Goal: Task Accomplishment & Management: Complete application form

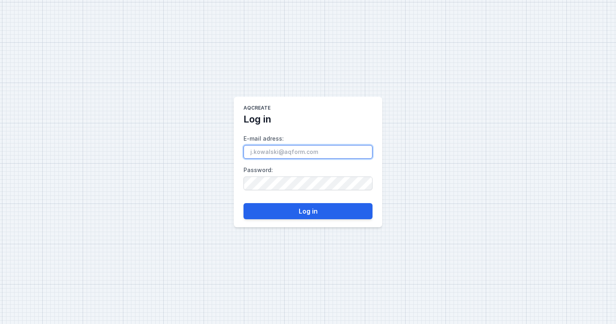
paste input "[PERSON_NAME][EMAIL_ADDRESS][DOMAIN_NAME]"
type input "[PERSON_NAME][EMAIL_ADDRESS][DOMAIN_NAME]"
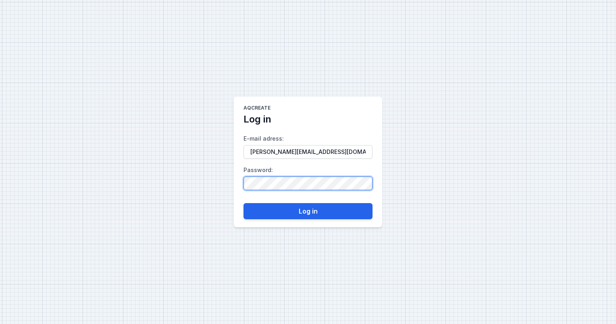
click at [244, 203] on button "Log in" at bounding box center [308, 211] width 129 height 16
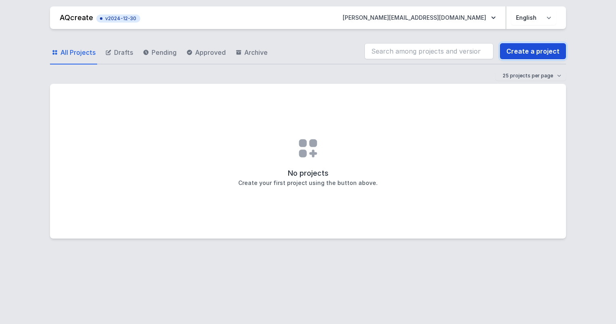
click at [532, 49] on link "Create a project" at bounding box center [533, 51] width 66 height 16
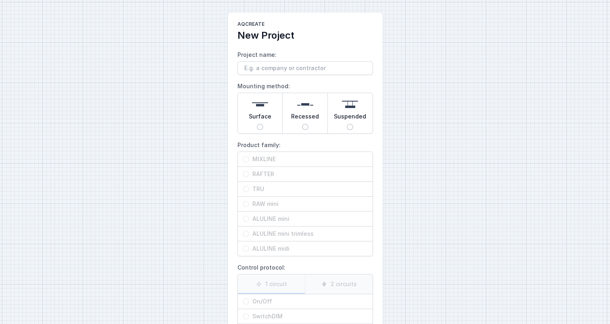
click at [263, 107] on img at bounding box center [260, 104] width 16 height 16
click at [263, 124] on input "Surface" at bounding box center [260, 127] width 6 height 6
radio input "true"
click at [294, 105] on div "Recessed" at bounding box center [305, 113] width 45 height 40
click at [302, 124] on input "Recessed" at bounding box center [305, 127] width 6 height 6
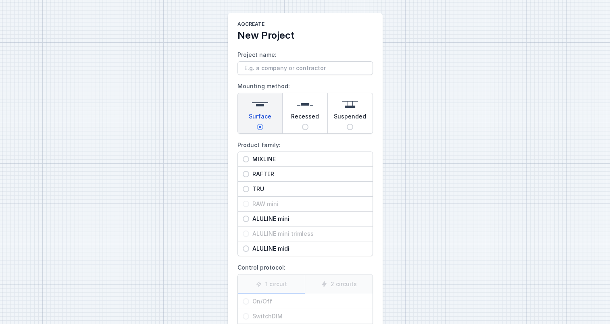
radio input "true"
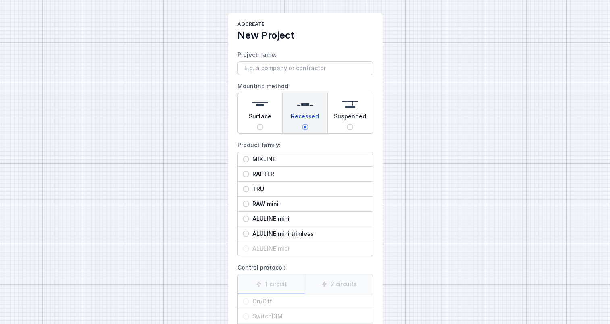
click at [336, 108] on div "Suspended" at bounding box center [350, 113] width 45 height 40
click at [347, 124] on input "Suspended" at bounding box center [350, 127] width 6 height 6
radio input "true"
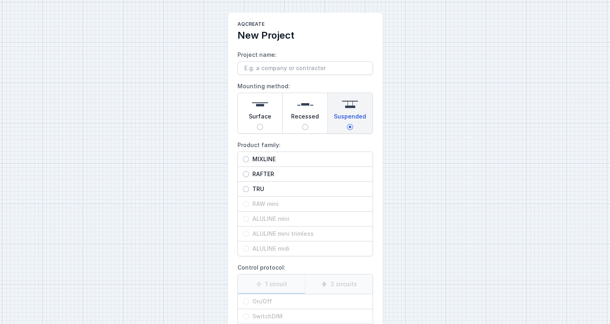
click at [266, 115] on span "Surface" at bounding box center [260, 118] width 23 height 11
click at [263, 124] on input "Surface" at bounding box center [260, 127] width 6 height 6
radio input "true"
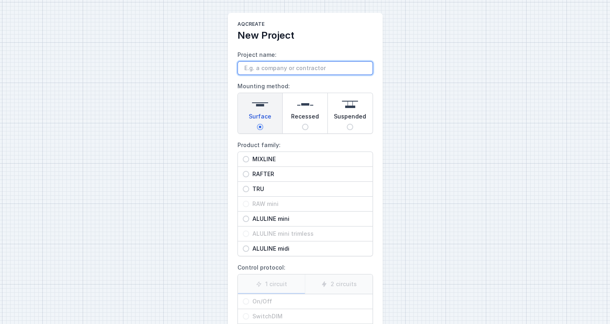
click at [250, 67] on input "Project name:" at bounding box center [306, 68] width 136 height 14
type input "[PERSON_NAME][EMAIL_ADDRESS][PERSON_NAME][DOMAIN_NAME]"
click at [258, 109] on img at bounding box center [260, 104] width 16 height 16
click at [258, 124] on input "Surface" at bounding box center [260, 127] width 6 height 6
click at [245, 160] on input "MIXLINE" at bounding box center [246, 159] width 6 height 6
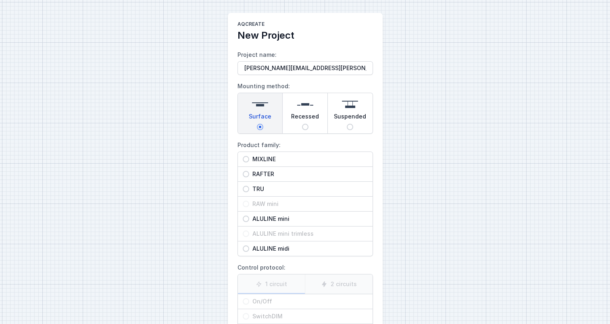
radio input "true"
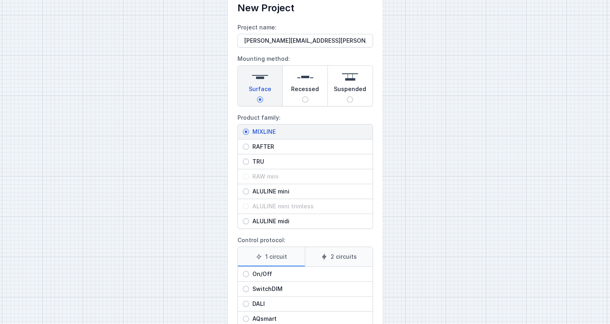
scroll to position [78, 0]
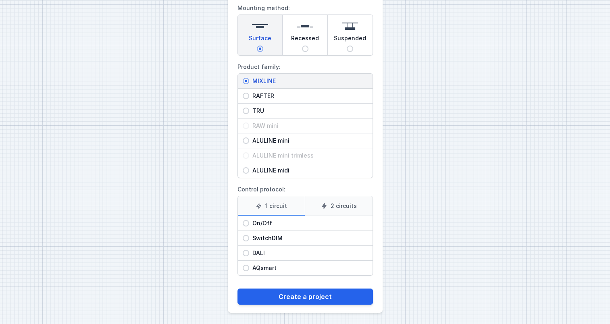
click at [331, 205] on label "2 circuits" at bounding box center [339, 205] width 68 height 19
click at [0, 0] on input "2 circuits" at bounding box center [0, 0] width 0 height 0
click at [257, 237] on span "SwitchDIM" at bounding box center [308, 238] width 119 height 8
click at [249, 237] on input "SwitchDIM" at bounding box center [246, 238] width 6 height 6
radio input "true"
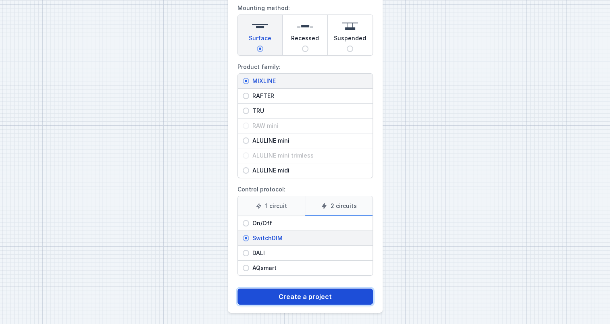
click at [294, 294] on button "Create a project" at bounding box center [306, 297] width 136 height 16
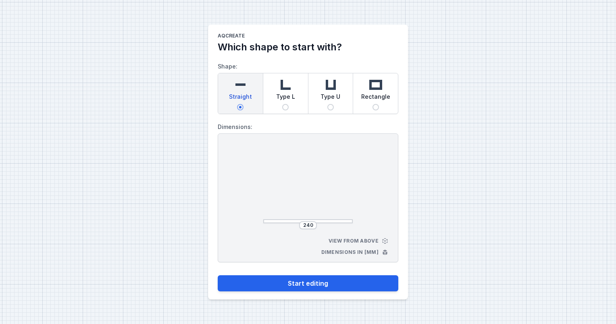
click at [286, 108] on input "Type L" at bounding box center [285, 107] width 6 height 6
radio input "true"
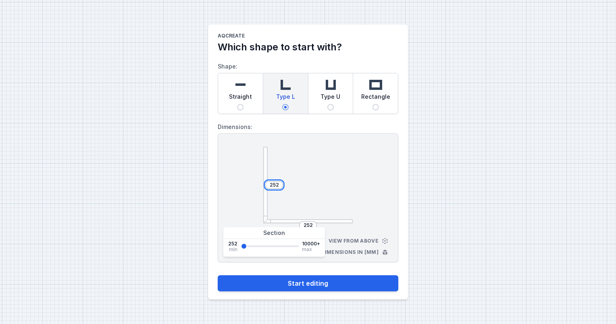
click at [273, 184] on input "252" at bounding box center [274, 185] width 13 height 6
type input "291"
type input "413"
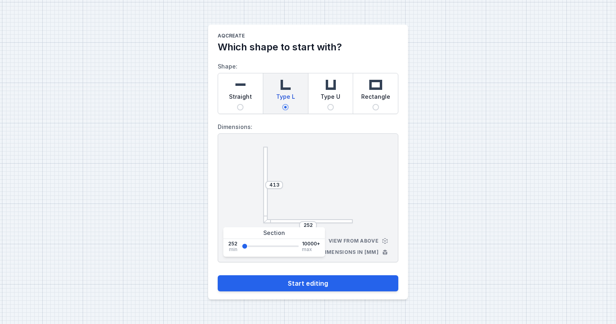
type input "535"
type input "596"
type input "657"
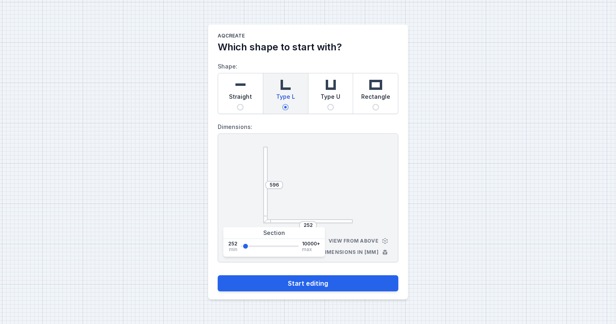
type input "657"
type input "718"
type input "778"
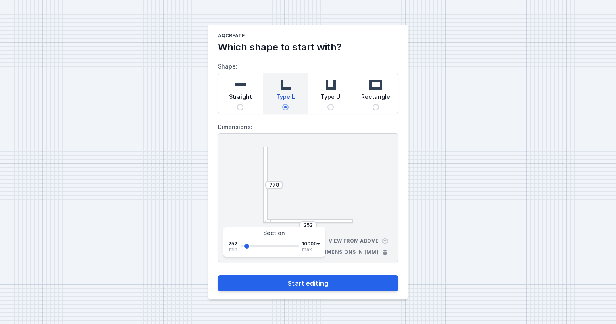
type input "839"
type input "900"
type input "961"
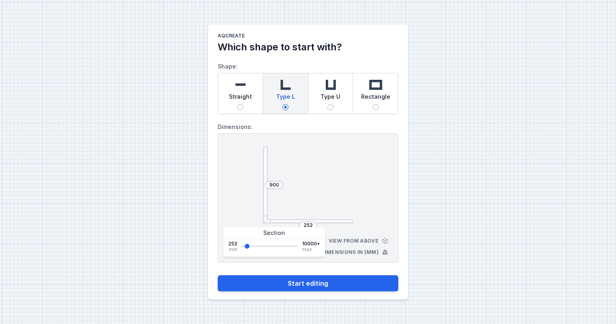
type input "961"
type input "1022"
type input "1144"
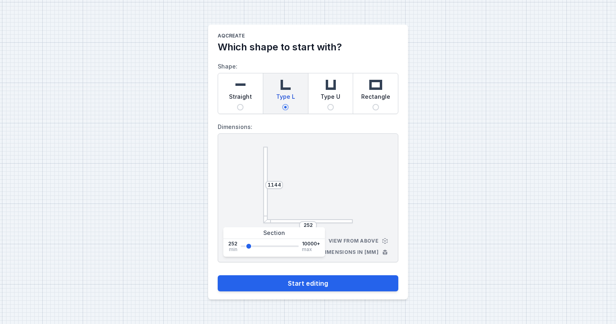
type input "1388"
type input "1449"
type input "1510"
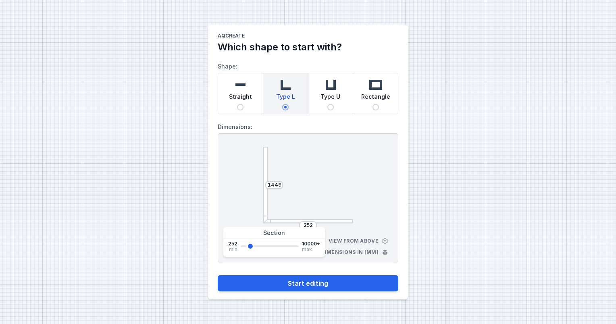
type input "1510"
type input "1570"
type input "1631"
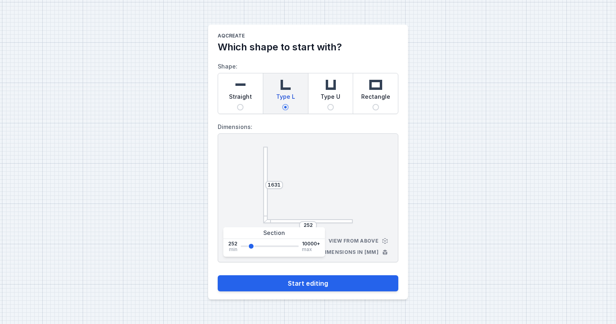
type input "1570"
type input "1510"
drag, startPoint x: 242, startPoint y: 245, endPoint x: 250, endPoint y: 246, distance: 8.1
type input "1510"
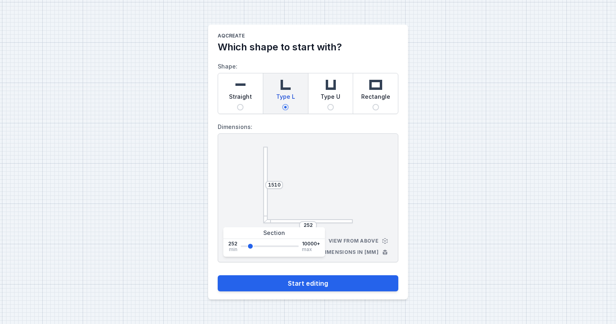
click at [250, 246] on input "range" at bounding box center [270, 247] width 58 height 2
click at [275, 186] on input "1510" at bounding box center [274, 185] width 13 height 6
type input "1500"
click at [303, 224] on input "252" at bounding box center [308, 225] width 13 height 6
type input "1000"
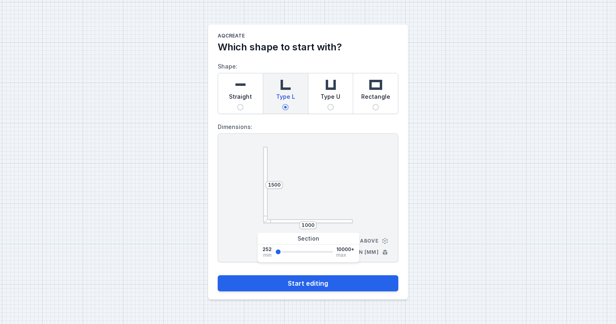
click at [238, 107] on input "Straight" at bounding box center [240, 107] width 6 height 6
radio input "true"
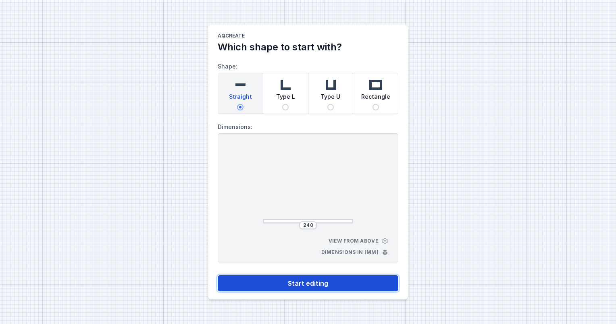
click at [304, 281] on button "Start editing" at bounding box center [308, 284] width 181 height 16
select select "3"
select select "true"
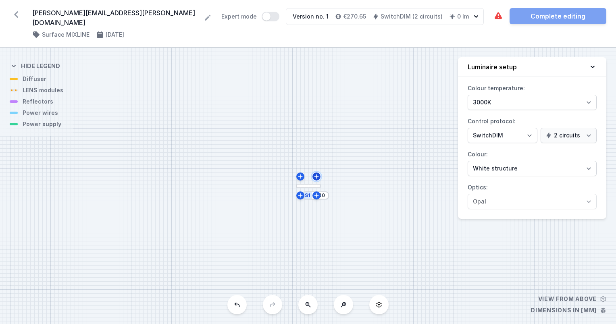
click at [317, 173] on icon at bounding box center [316, 176] width 6 height 6
type input "252"
click at [325, 185] on icon at bounding box center [328, 188] width 6 height 6
click at [232, 306] on button at bounding box center [237, 304] width 19 height 19
type input "252"
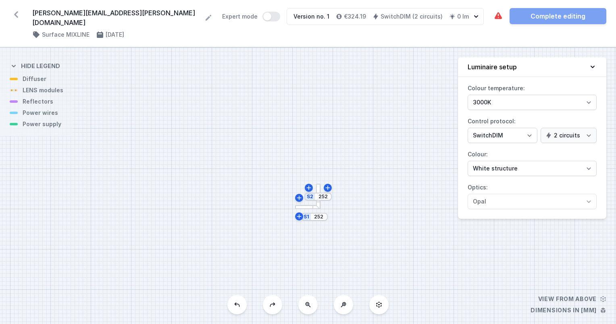
click at [232, 306] on button at bounding box center [237, 304] width 19 height 19
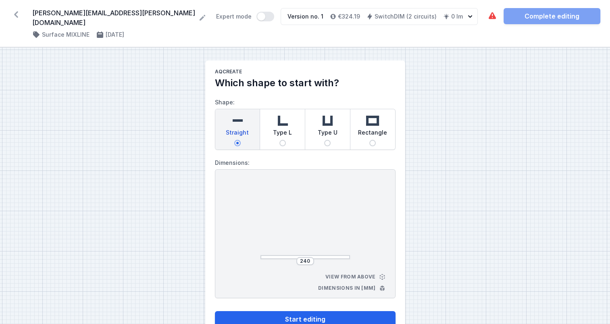
select select "3"
select select "true"
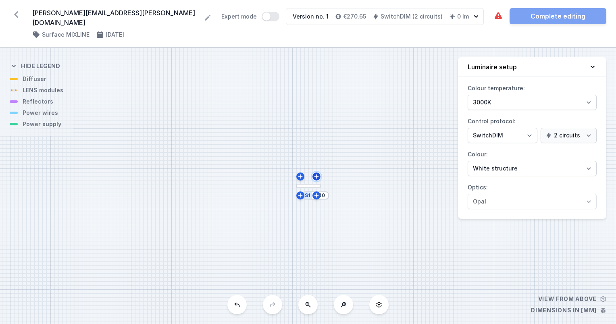
click at [316, 174] on icon at bounding box center [316, 176] width 4 height 4
click at [298, 195] on icon at bounding box center [299, 198] width 6 height 6
click at [237, 307] on icon at bounding box center [237, 305] width 6 height 6
type input "252"
click at [324, 194] on input "252" at bounding box center [323, 197] width 13 height 6
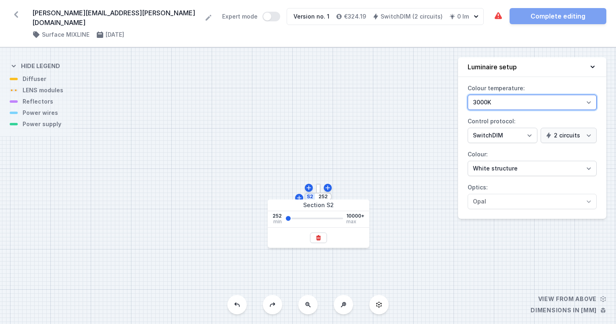
click at [591, 95] on select "3000K 4000K 2700K" at bounding box center [532, 102] width 129 height 15
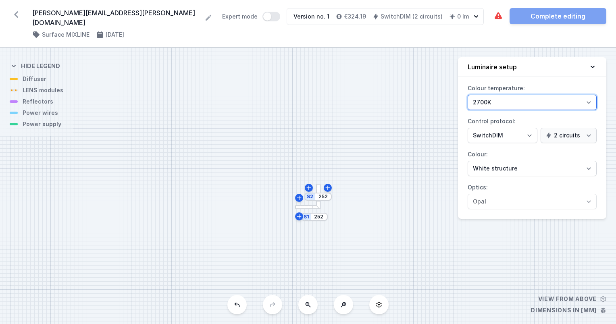
click at [468, 95] on select "3000K 4000K 2700K" at bounding box center [532, 102] width 129 height 15
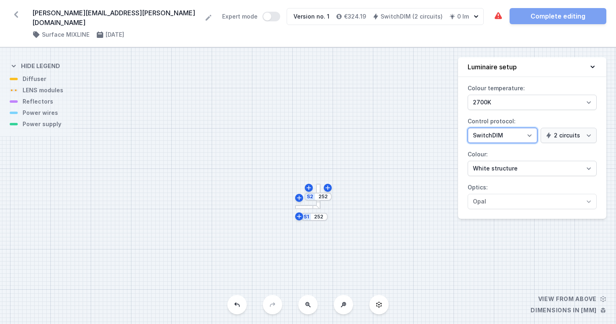
click at [530, 128] on select "On/Off SwitchDIM DALI AQsmart" at bounding box center [503, 135] width 70 height 15
click at [240, 311] on button at bounding box center [237, 304] width 19 height 19
select select "3000"
click at [236, 305] on icon at bounding box center [237, 305] width 5 height 4
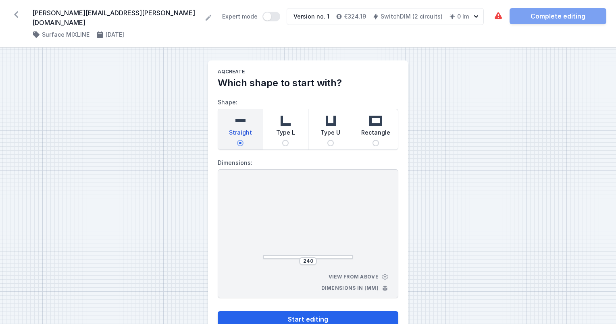
select select "3"
select select "true"
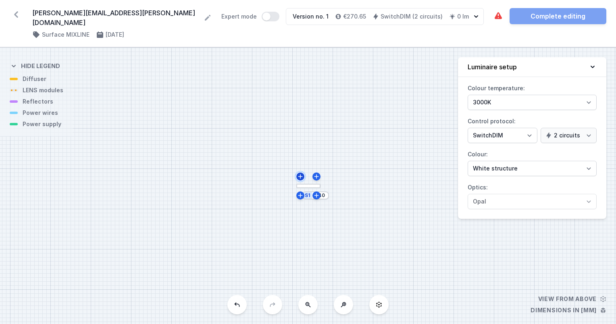
click at [299, 173] on icon at bounding box center [300, 176] width 6 height 6
type input "252"
click at [300, 173] on input "252" at bounding box center [302, 176] width 13 height 6
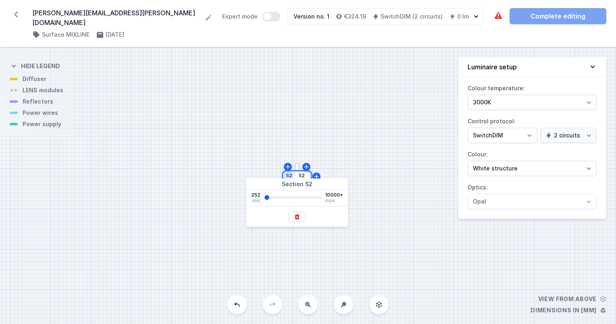
type input "5"
type input "1500"
click at [194, 251] on div "S2 1500 S1 252" at bounding box center [308, 186] width 616 height 277
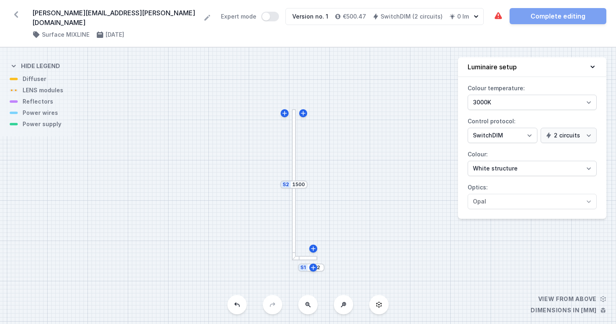
drag, startPoint x: 180, startPoint y: 179, endPoint x: 177, endPoint y: 251, distance: 72.3
click at [177, 251] on div "S2 1500 S1 252" at bounding box center [308, 186] width 616 height 277
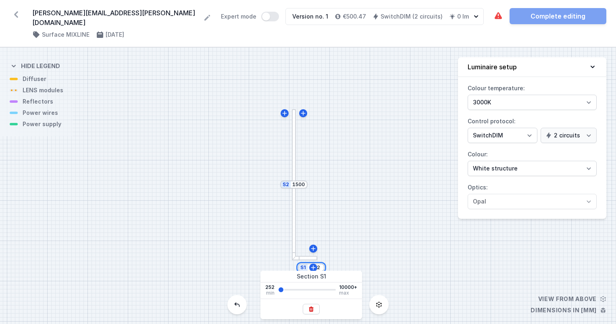
click at [320, 265] on input "252" at bounding box center [315, 268] width 13 height 6
type input "2"
type input "1000"
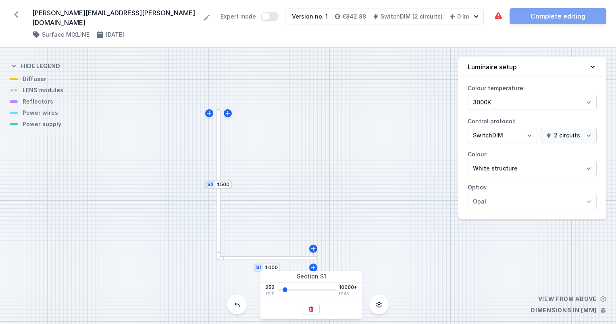
click at [35, 86] on div "S2 1500 S1 1000" at bounding box center [308, 186] width 616 height 277
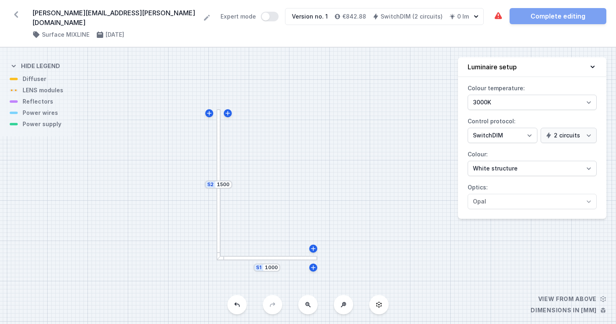
click at [33, 81] on div "S2 1500 S1 1000" at bounding box center [308, 186] width 616 height 277
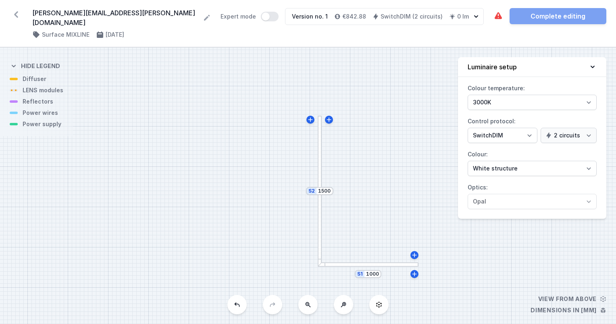
drag, startPoint x: 32, startPoint y: 81, endPoint x: 122, endPoint y: 92, distance: 90.7
click at [128, 88] on div "S2 1500 S1 1000" at bounding box center [308, 186] width 616 height 277
click at [16, 84] on div "S2 1500 S1 1000" at bounding box center [308, 186] width 616 height 277
click at [313, 137] on div at bounding box center [314, 192] width 4 height 151
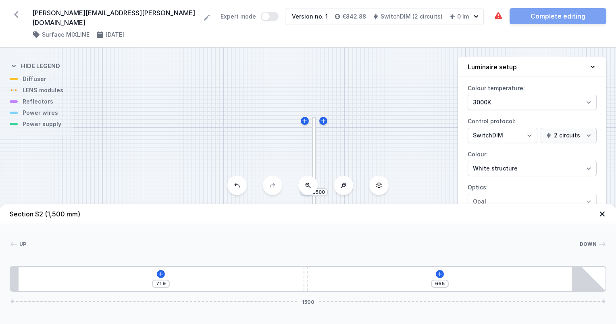
click at [15, 86] on div "S2 1500 S1 1000" at bounding box center [308, 186] width 616 height 277
drag, startPoint x: 15, startPoint y: 83, endPoint x: 39, endPoint y: 94, distance: 26.7
click at [39, 98] on div "S2 1500 S1 1000" at bounding box center [308, 186] width 616 height 277
drag, startPoint x: 39, startPoint y: 81, endPoint x: 61, endPoint y: 86, distance: 23.2
click at [61, 86] on div "S2 1500 S1 1000" at bounding box center [308, 186] width 616 height 277
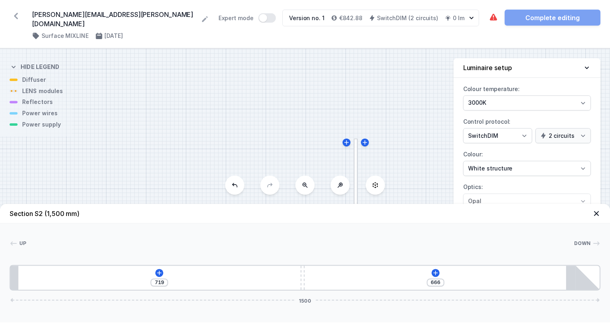
scroll to position [62, 0]
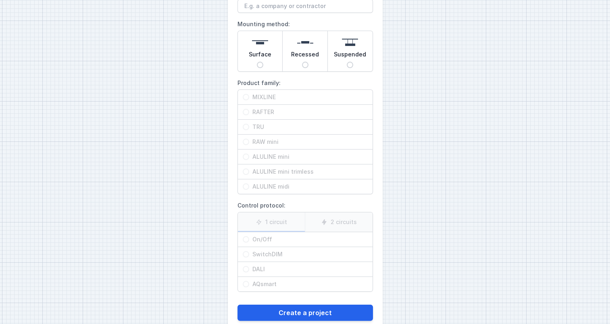
click at [252, 46] on img at bounding box center [260, 42] width 16 height 16
click at [257, 62] on input "Surface" at bounding box center [260, 65] width 6 height 6
radio input "true"
click at [243, 97] on input "MIXLINE" at bounding box center [246, 97] width 6 height 6
radio input "true"
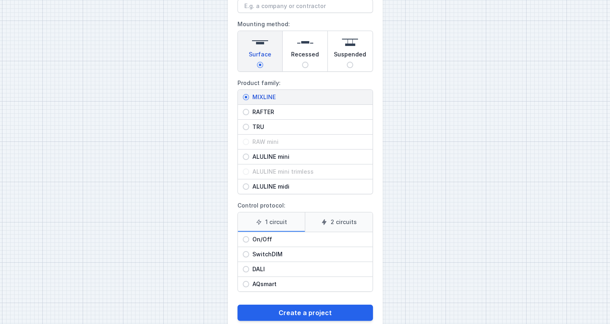
click at [246, 252] on input "SwitchDIM" at bounding box center [246, 254] width 6 height 6
radio input "true"
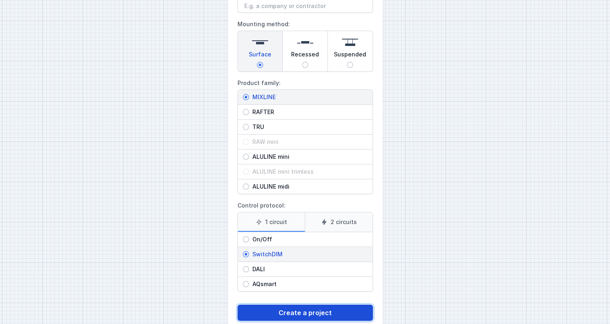
click at [284, 311] on button "Create a project" at bounding box center [306, 313] width 136 height 16
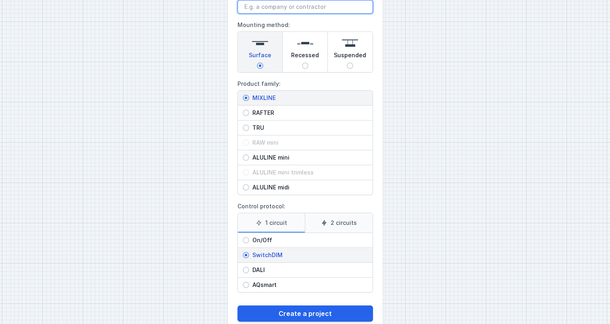
click at [253, 11] on input "Project name:" at bounding box center [306, 7] width 136 height 14
type input "[PERSON_NAME][EMAIL_ADDRESS][PERSON_NAME][DOMAIN_NAME]"
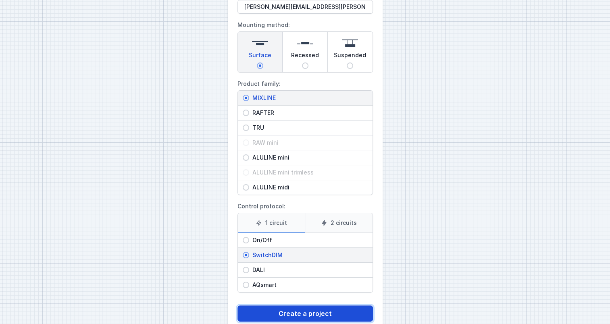
click at [317, 311] on button "Create a project" at bounding box center [306, 314] width 136 height 16
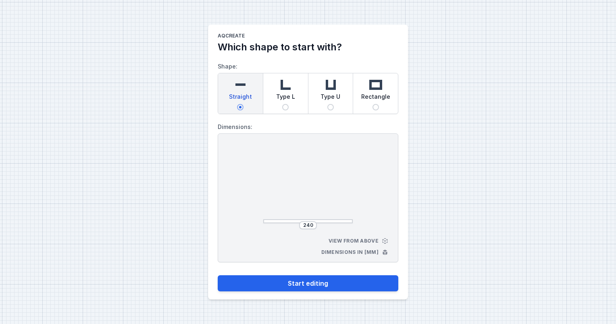
click at [282, 84] on img at bounding box center [286, 85] width 16 height 16
click at [282, 104] on input "Type L" at bounding box center [285, 107] width 6 height 6
radio input "true"
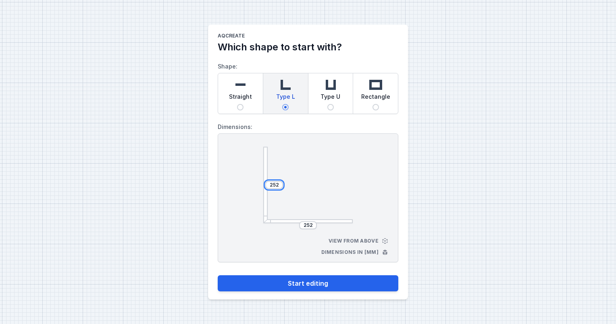
click at [271, 183] on input "252" at bounding box center [274, 185] width 13 height 6
click at [278, 183] on input "252" at bounding box center [274, 185] width 13 height 6
type input "2"
type input "1500"
click at [312, 224] on input "252" at bounding box center [308, 225] width 13 height 6
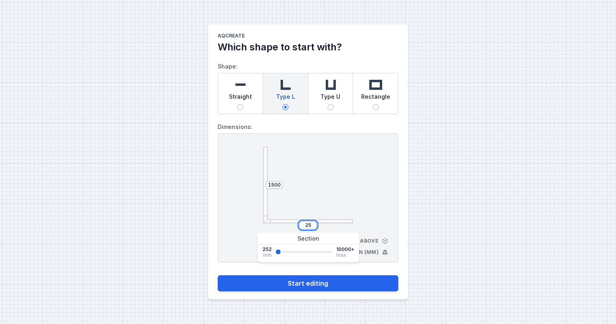
type input "2"
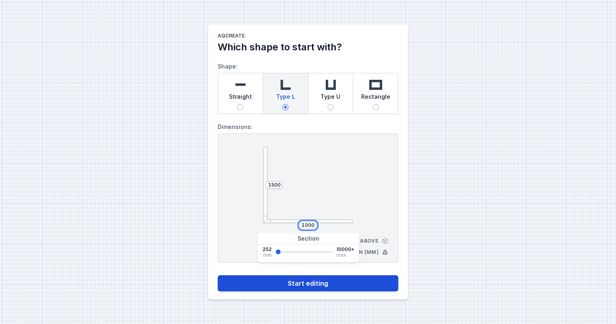
type input "1000"
click at [281, 284] on button "Start editing" at bounding box center [308, 284] width 181 height 16
select select "3"
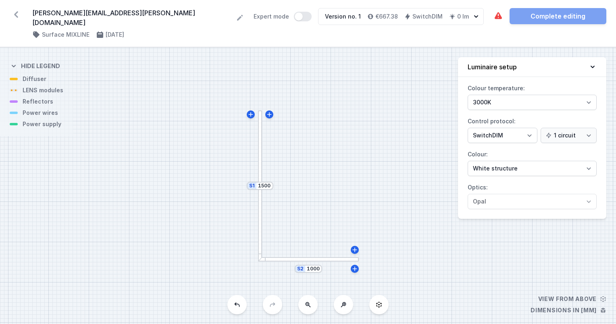
click at [259, 138] on div at bounding box center [260, 186] width 4 height 151
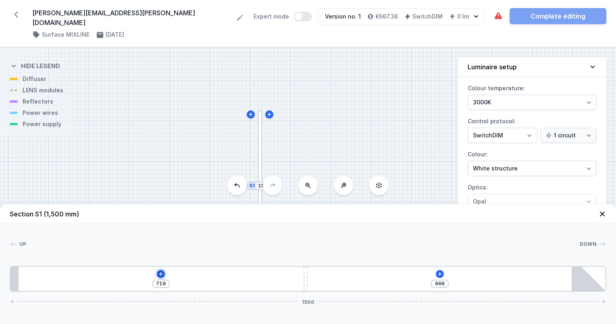
click at [161, 273] on icon at bounding box center [161, 274] width 4 height 4
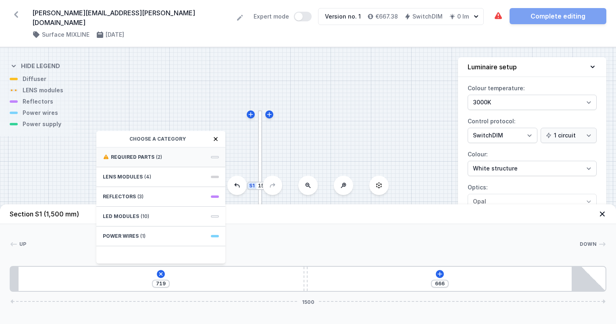
click at [127, 157] on span "Required parts" at bounding box center [133, 157] width 44 height 6
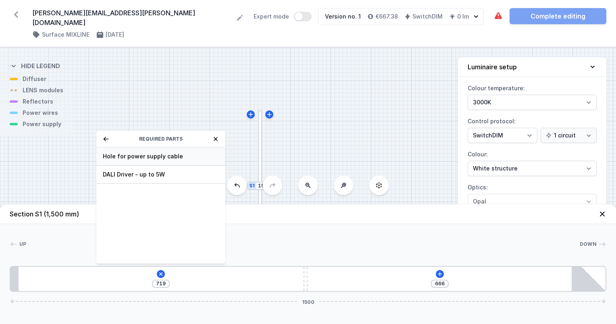
click at [125, 158] on span "Hole for power supply cable" at bounding box center [161, 156] width 116 height 8
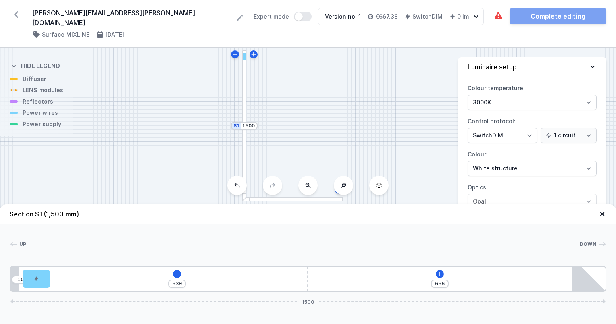
drag, startPoint x: 189, startPoint y: 155, endPoint x: 173, endPoint y: 94, distance: 62.5
click at [173, 94] on div "S2 1000 S1 1500" at bounding box center [308, 186] width 616 height 277
drag, startPoint x: 189, startPoint y: 138, endPoint x: 195, endPoint y: 133, distance: 8.1
click at [195, 133] on div "S2 1000 S1 1500" at bounding box center [308, 186] width 616 height 277
click at [177, 274] on icon at bounding box center [177, 274] width 4 height 4
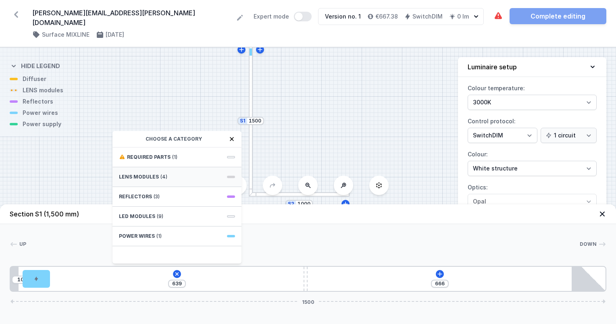
click at [142, 177] on span "LENS modules" at bounding box center [139, 177] width 40 height 6
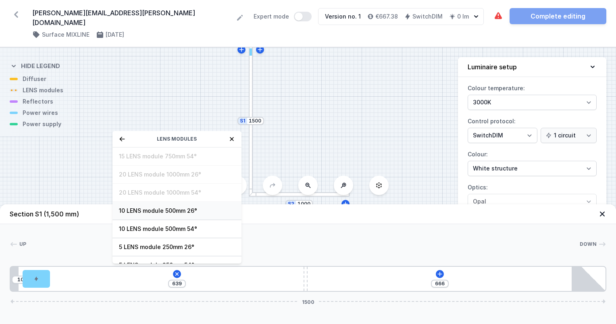
click at [144, 213] on span "10 LENS module 500mm 26°" at bounding box center [177, 211] width 116 height 8
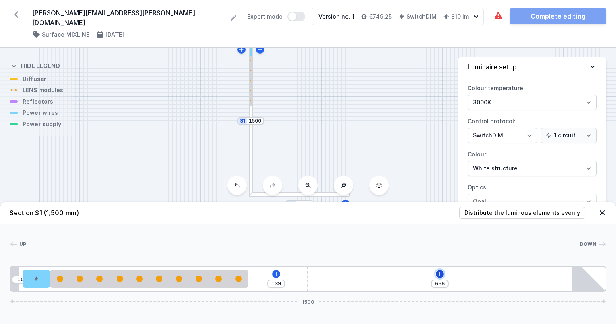
click at [439, 274] on icon at bounding box center [440, 274] width 6 height 6
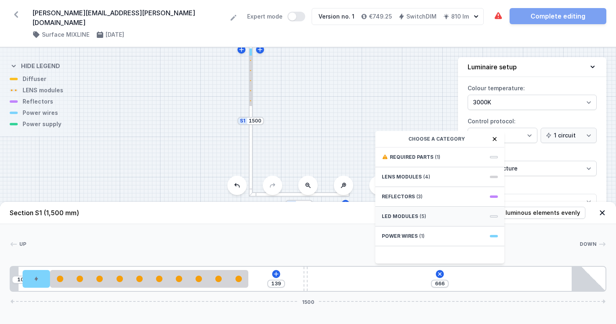
click at [395, 213] on span "LED modules" at bounding box center [400, 216] width 36 height 6
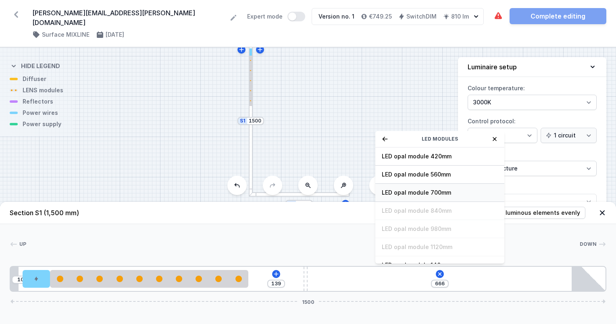
click at [398, 190] on span "LED opal module 700mm" at bounding box center [440, 193] width 116 height 8
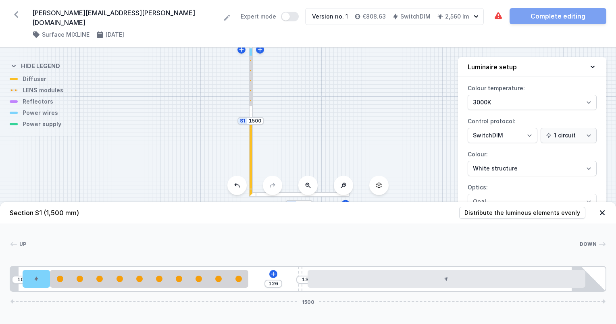
type input "123"
type input "16"
type input "122"
type input "17"
type input "121"
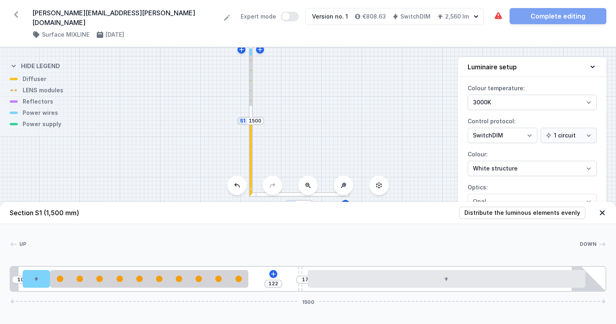
type input "18"
type input "120"
type input "19"
type input "119"
type input "20"
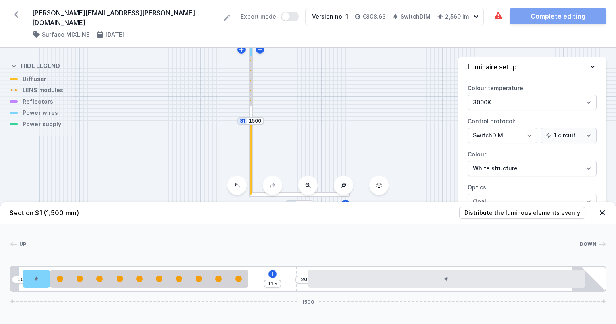
type input "117"
type input "22"
type input "116"
type input "23"
type input "115"
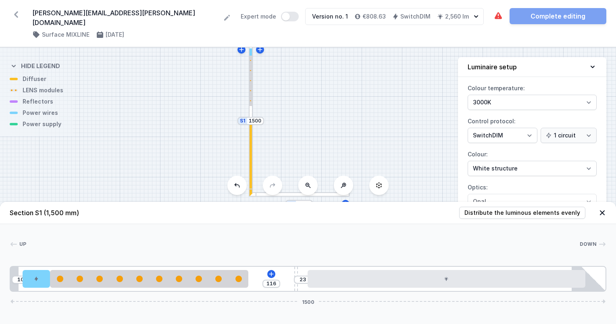
type input "24"
type input "114"
type input "25"
type input "111"
type input "28"
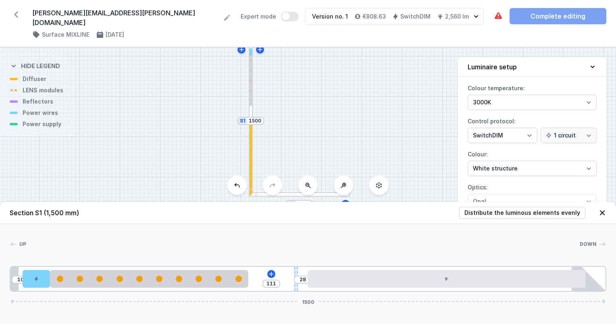
type input "110"
type input "29"
type input "109"
type input "30"
type input "108"
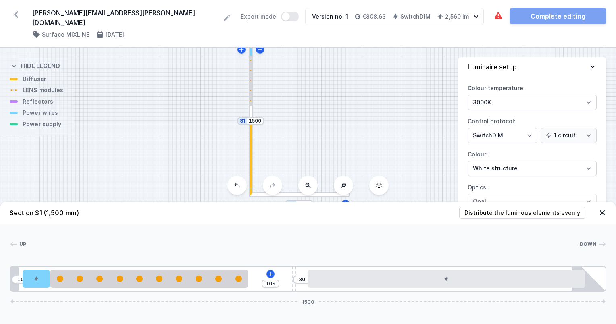
type input "31"
type input "107"
type input "32"
type input "106"
type input "33"
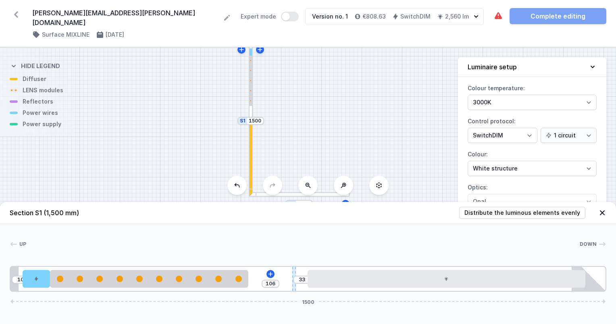
type input "105"
type input "34"
type input "102"
type input "37"
type input "101"
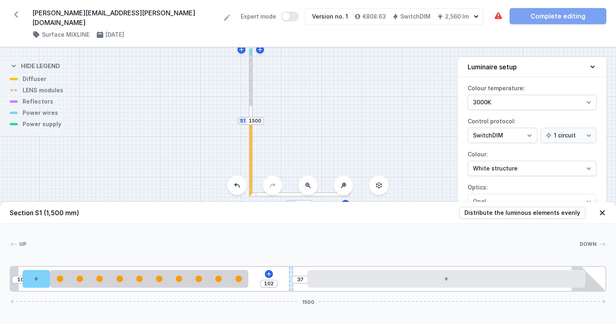
type input "38"
type input "100"
type input "39"
type input "97"
type input "42"
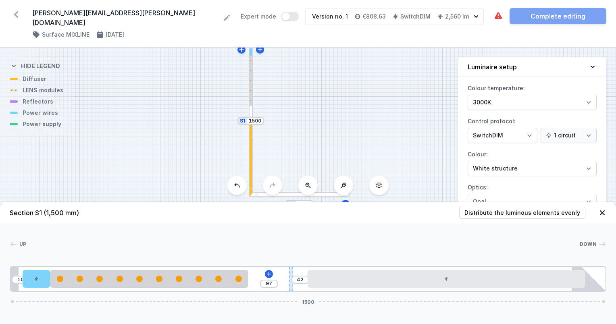
type input "96"
type input "43"
type input "93"
type input "46"
type input "92"
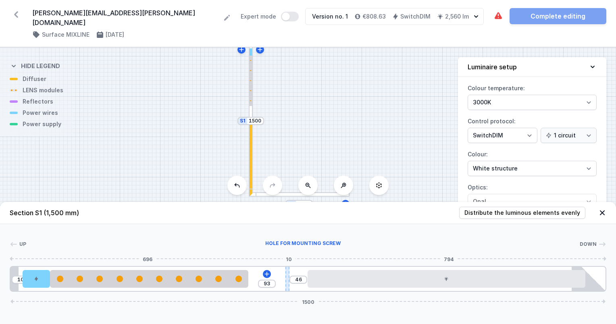
type input "47"
type input "91"
type input "48"
type input "89"
type input "50"
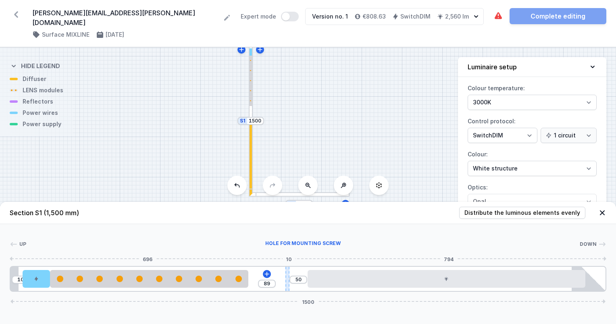
type input "88"
type input "51"
type input "87"
type input "52"
type input "86"
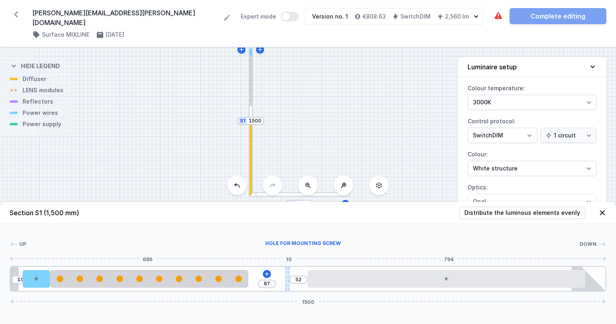
type input "53"
type input "85"
type input "54"
type input "84"
type input "55"
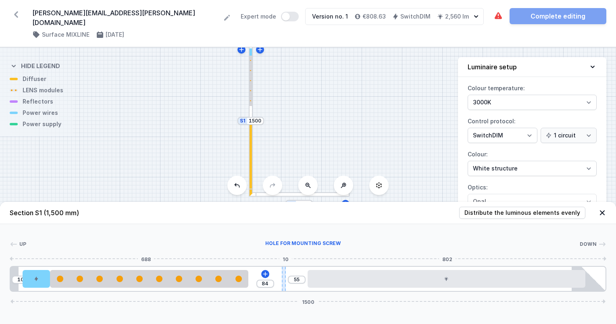
type input "83"
type input "56"
type input "82"
type input "57"
type input "81"
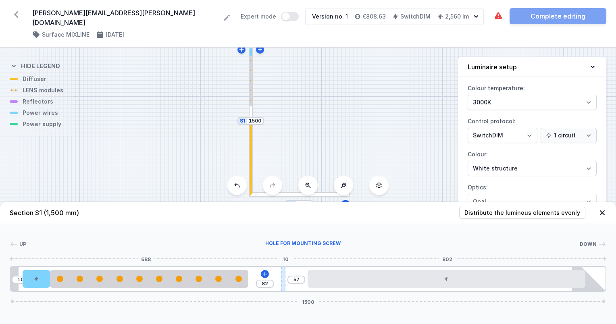
type input "58"
drag, startPoint x: 305, startPoint y: 285, endPoint x: 284, endPoint y: 288, distance: 21.3
click at [284, 288] on div at bounding box center [283, 279] width 4 height 24
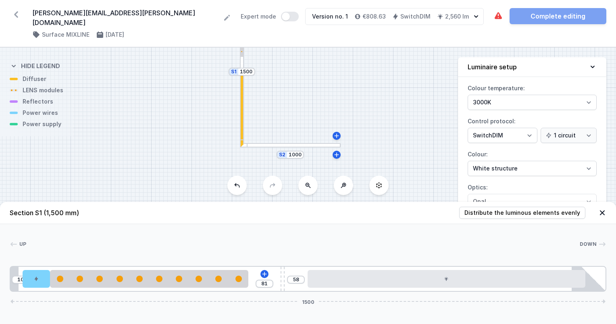
drag, startPoint x: 311, startPoint y: 163, endPoint x: 303, endPoint y: 118, distance: 45.9
click at [303, 118] on div "S2 1000 S1 1500" at bounding box center [308, 186] width 616 height 277
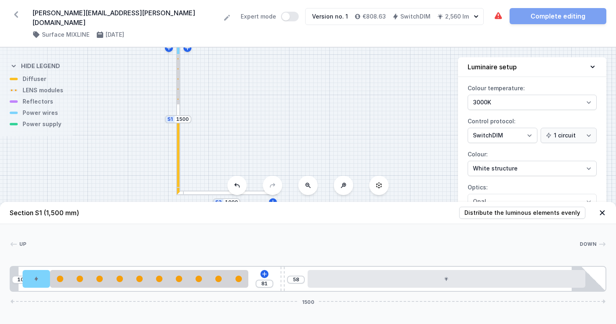
drag, startPoint x: 173, startPoint y: 113, endPoint x: 111, endPoint y: 160, distance: 78.0
click at [111, 160] on div "S2 1000 S1 1500" at bounding box center [308, 186] width 616 height 277
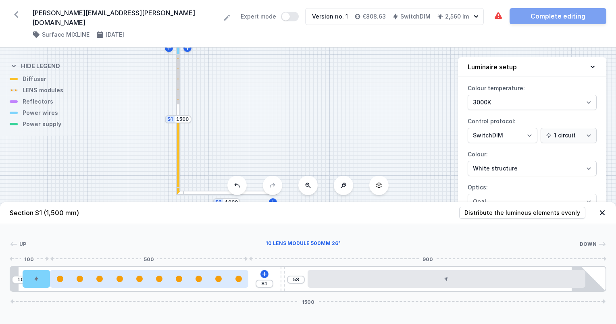
click at [191, 280] on div at bounding box center [149, 279] width 198 height 6
drag, startPoint x: 191, startPoint y: 280, endPoint x: 178, endPoint y: 281, distance: 12.9
click at [178, 281] on div at bounding box center [149, 279] width 198 height 6
click at [172, 279] on div at bounding box center [149, 279] width 198 height 6
click at [171, 279] on div at bounding box center [149, 279] width 198 height 6
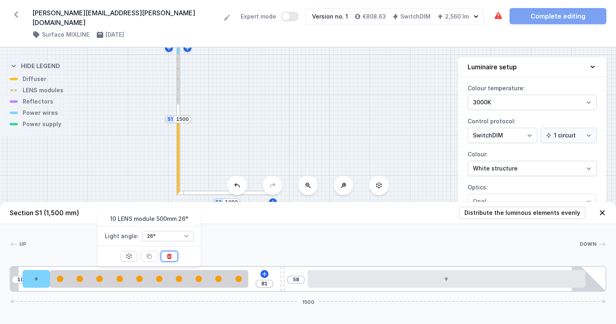
click at [168, 257] on icon at bounding box center [169, 256] width 4 height 5
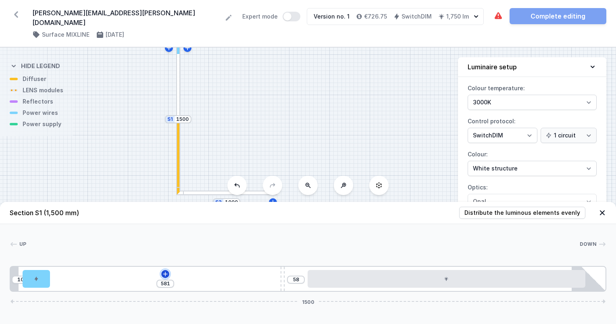
click at [165, 272] on icon at bounding box center [165, 274] width 6 height 6
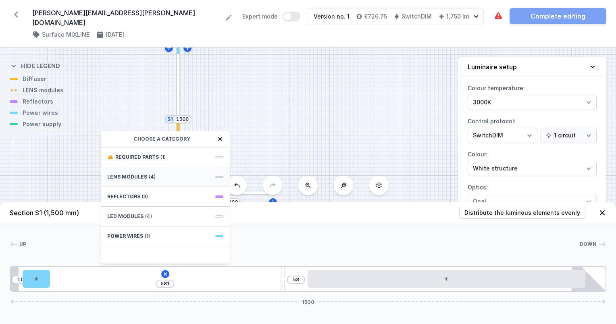
click at [132, 175] on span "LENS modules" at bounding box center [127, 177] width 40 height 6
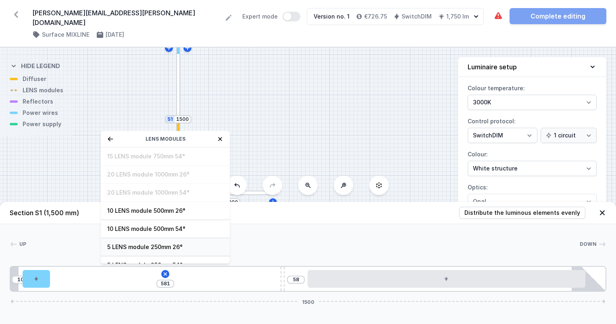
click at [121, 245] on span "5 LENS module 250mm 26°" at bounding box center [165, 247] width 116 height 8
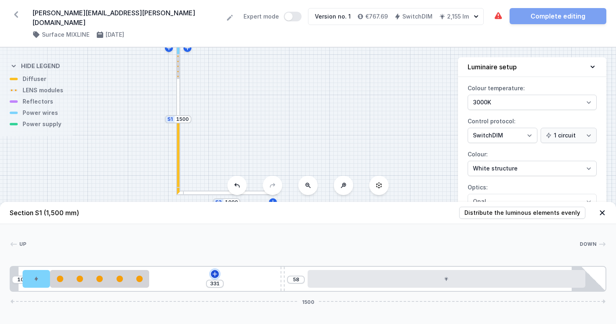
click at [215, 275] on icon at bounding box center [215, 274] width 4 height 4
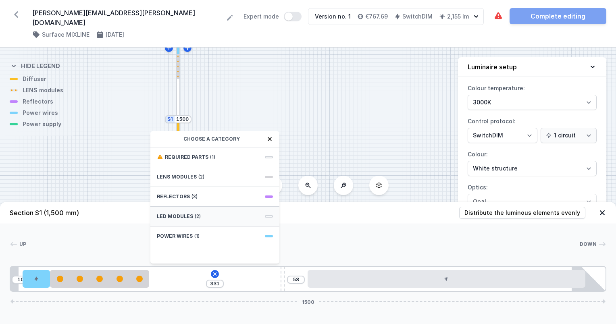
click at [182, 216] on span "LED modules" at bounding box center [175, 216] width 36 height 6
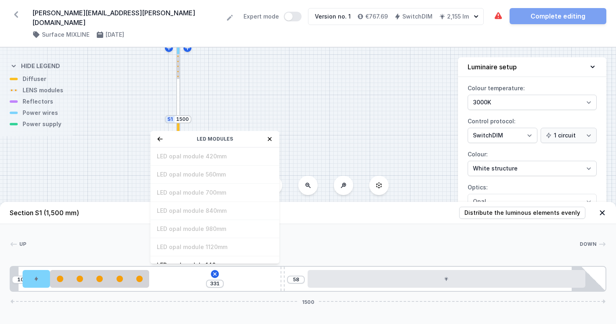
scroll to position [81, 0]
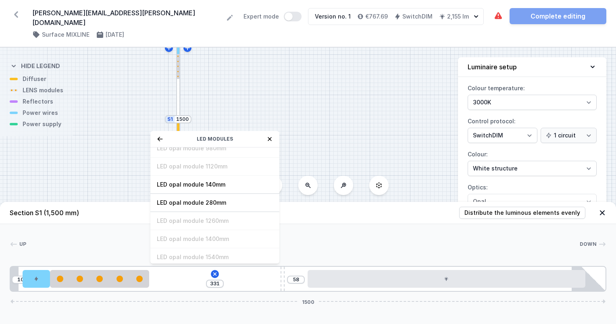
click at [269, 139] on icon at bounding box center [270, 139] width 6 height 6
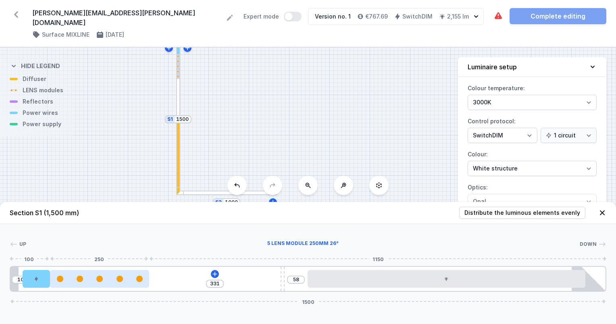
click at [109, 284] on div at bounding box center [99, 279] width 99 height 18
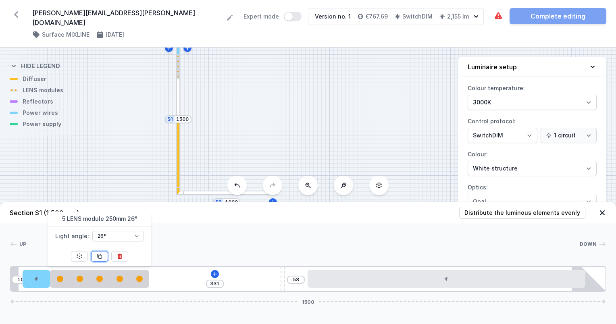
click at [100, 258] on icon at bounding box center [100, 256] width 4 height 4
type input "81"
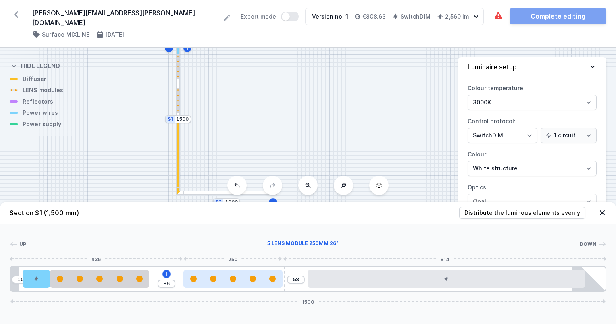
type input "149"
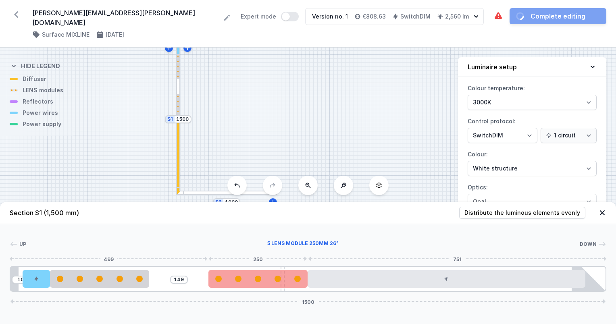
type input "86"
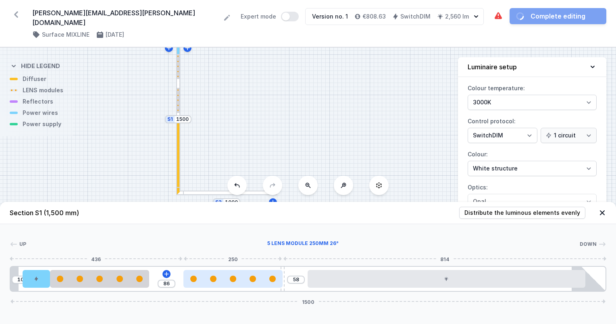
drag, startPoint x: 168, startPoint y: 278, endPoint x: 203, endPoint y: 277, distance: 35.5
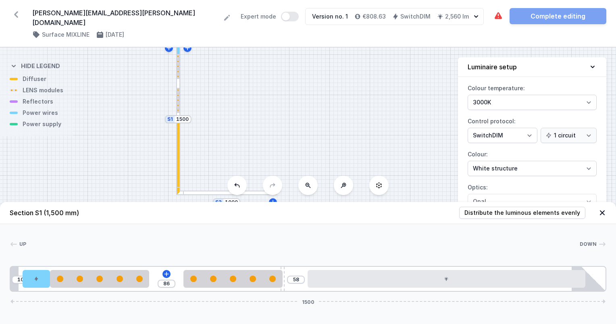
click at [215, 191] on div at bounding box center [226, 193] width 101 height 4
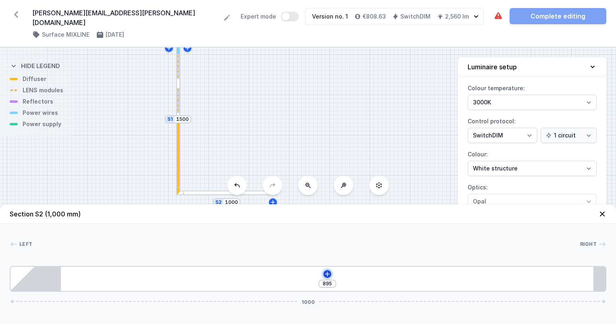
click at [327, 273] on icon at bounding box center [327, 274] width 4 height 4
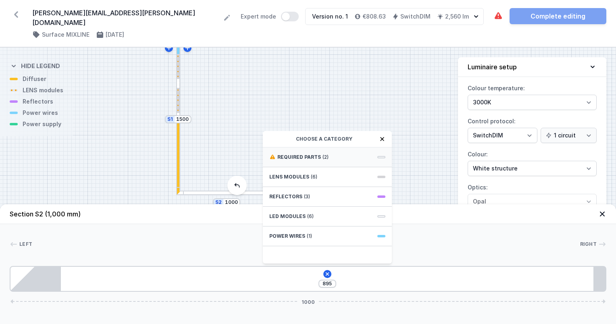
click at [286, 153] on div "Required parts (2)" at bounding box center [327, 158] width 129 height 20
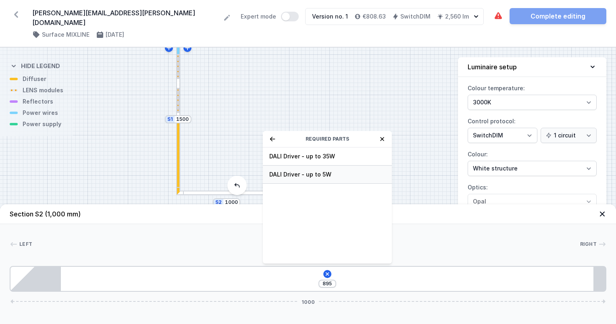
click at [308, 173] on span "DALI Driver - up to 5W" at bounding box center [327, 175] width 116 height 8
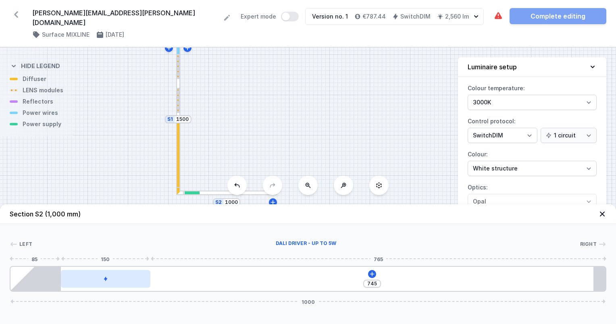
drag, startPoint x: 150, startPoint y: 283, endPoint x: 143, endPoint y: 282, distance: 7.4
click at [143, 282] on div "745 1000" at bounding box center [308, 279] width 597 height 26
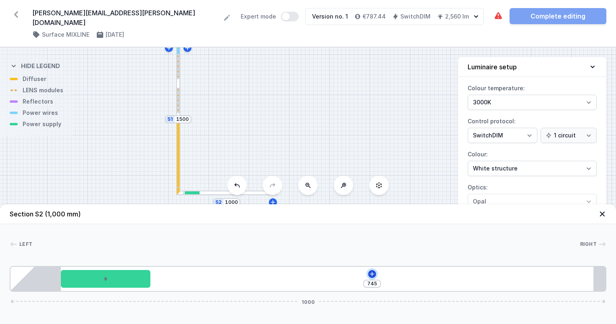
click at [372, 274] on icon at bounding box center [372, 274] width 4 height 4
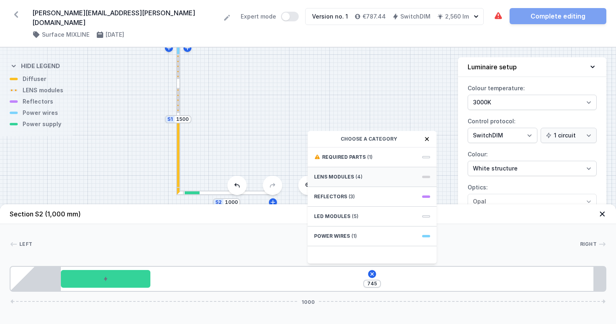
click at [337, 181] on div "LENS modules (4)" at bounding box center [372, 177] width 129 height 20
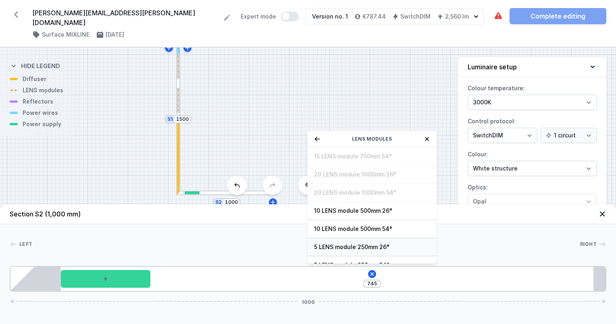
click at [340, 247] on span "5 LENS module 250mm 26°" at bounding box center [372, 247] width 116 height 8
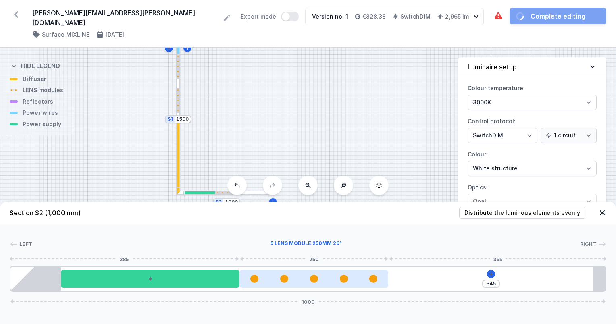
drag, startPoint x: 269, startPoint y: 283, endPoint x: 347, endPoint y: 287, distance: 78.4
click at [347, 287] on div at bounding box center [314, 279] width 149 height 18
click at [363, 283] on div at bounding box center [314, 279] width 149 height 8
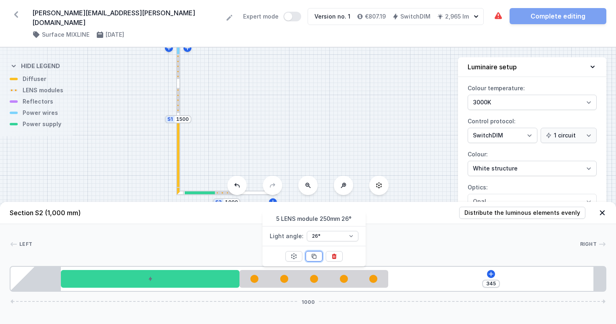
click at [312, 255] on icon at bounding box center [314, 256] width 4 height 4
type input "95"
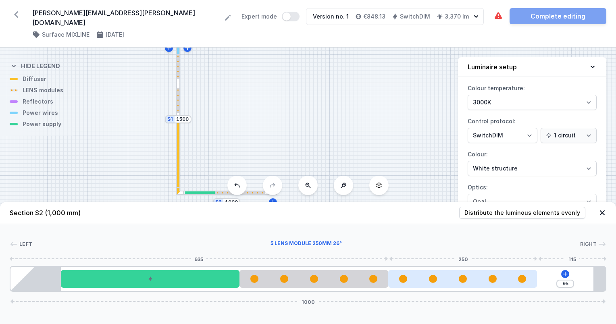
drag, startPoint x: 452, startPoint y: 282, endPoint x: 502, endPoint y: 279, distance: 50.1
click at [502, 279] on div at bounding box center [462, 279] width 149 height 8
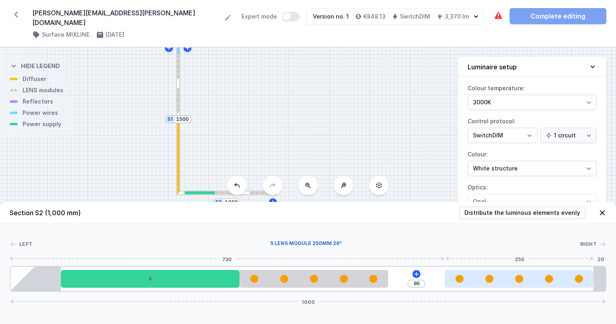
drag, startPoint x: 503, startPoint y: 279, endPoint x: 572, endPoint y: 278, distance: 69.0
click at [572, 278] on div at bounding box center [519, 279] width 149 height 8
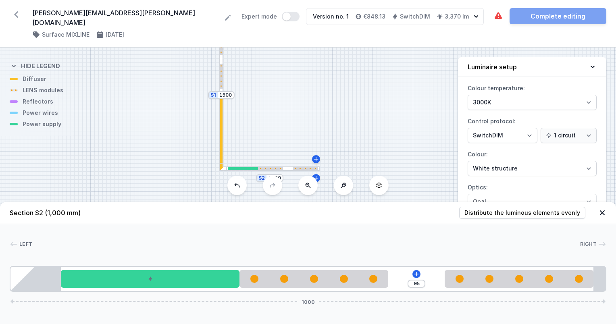
drag, startPoint x: 229, startPoint y: 146, endPoint x: 272, endPoint y: 122, distance: 49.5
click at [272, 122] on div "S2 1000 S1 1500" at bounding box center [308, 186] width 616 height 277
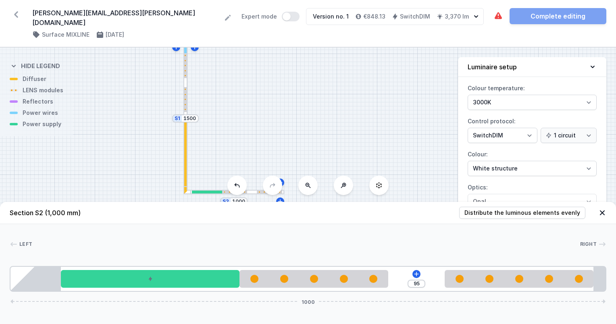
drag, startPoint x: 173, startPoint y: 144, endPoint x: 137, endPoint y: 167, distance: 42.9
click at [137, 167] on div "S2 1000 S1 1500" at bounding box center [308, 186] width 616 height 277
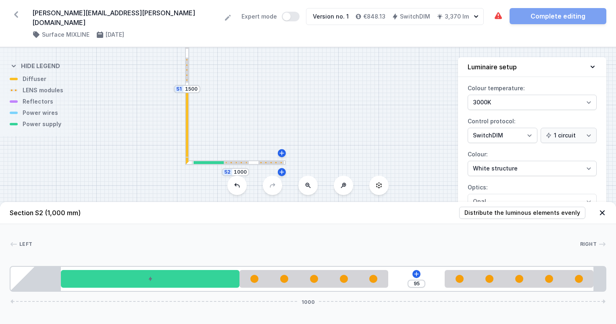
drag, startPoint x: 136, startPoint y: 140, endPoint x: 138, endPoint y: 111, distance: 29.5
click at [138, 111] on div "S2 1000 S1 1500" at bounding box center [308, 186] width 616 height 277
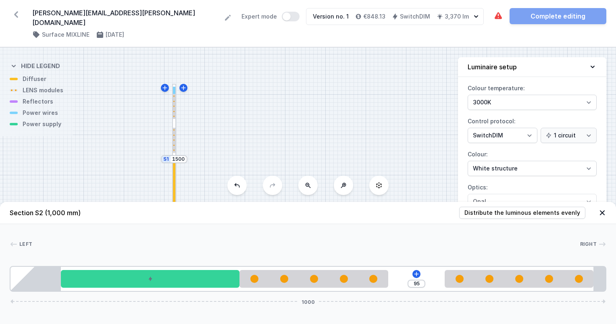
drag, startPoint x: 154, startPoint y: 89, endPoint x: 153, endPoint y: 123, distance: 34.3
click at [142, 159] on div "S2 1000 S1 1500" at bounding box center [308, 186] width 616 height 277
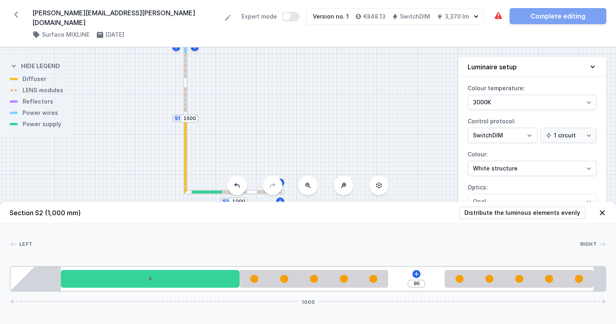
drag, startPoint x: 138, startPoint y: 143, endPoint x: 149, endPoint y: 102, distance: 41.9
click at [149, 102] on div "S2 1000 S1 1500" at bounding box center [308, 186] width 616 height 277
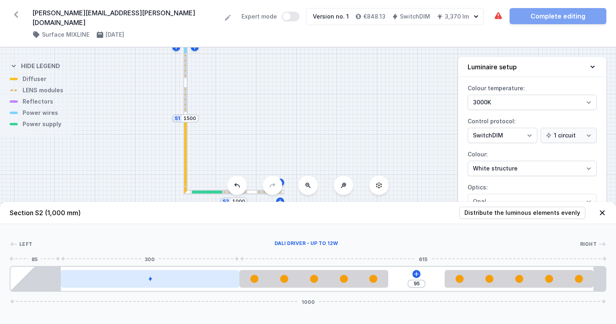
click at [211, 282] on div at bounding box center [150, 279] width 179 height 18
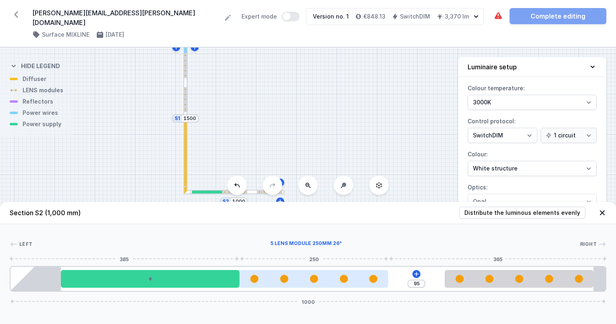
click at [334, 282] on div at bounding box center [314, 279] width 149 height 8
click at [328, 277] on div at bounding box center [314, 279] width 149 height 8
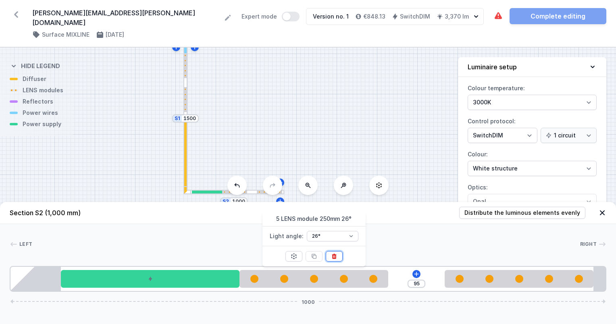
click at [332, 256] on icon at bounding box center [334, 256] width 6 height 6
type input "345"
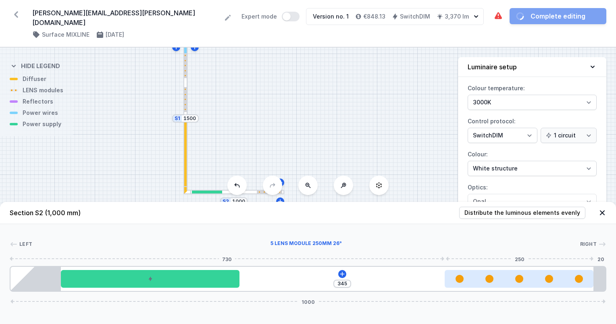
click at [478, 278] on div at bounding box center [519, 279] width 149 height 8
click at [478, 279] on div at bounding box center [519, 279] width 149 height 8
click at [478, 285] on div at bounding box center [519, 279] width 149 height 18
click at [477, 285] on div at bounding box center [519, 279] width 149 height 18
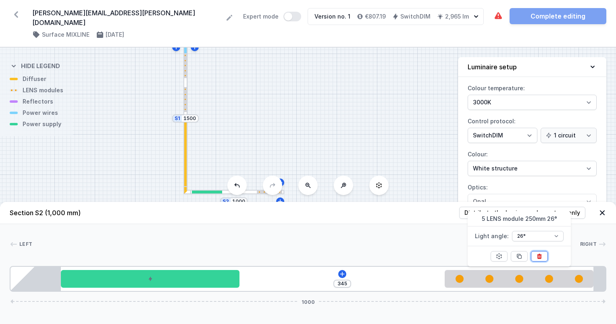
click at [538, 254] on icon at bounding box center [540, 256] width 4 height 5
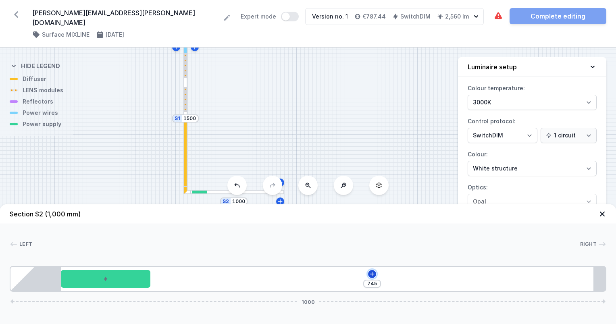
click at [372, 274] on icon at bounding box center [372, 274] width 4 height 4
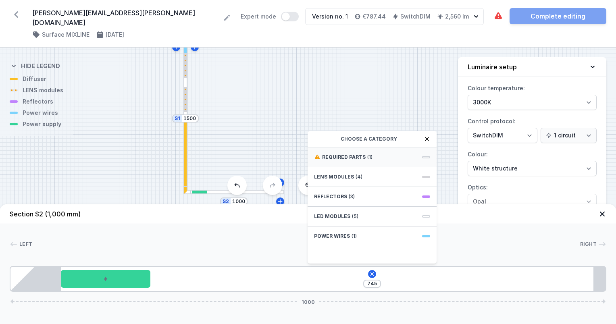
click at [340, 153] on div "Required parts (1)" at bounding box center [372, 158] width 129 height 20
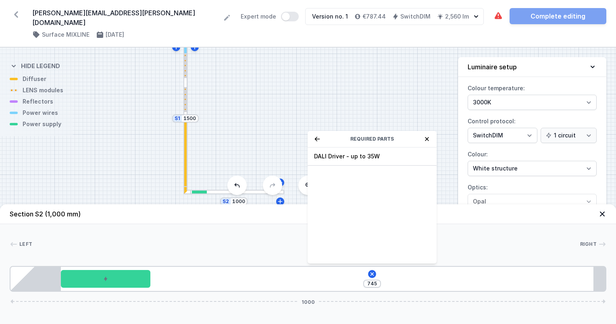
click at [338, 153] on span "DALI Driver - up to 35W" at bounding box center [372, 156] width 116 height 8
type input "445"
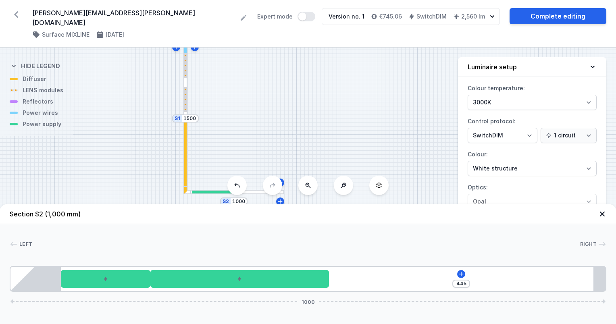
click at [15, 13] on icon at bounding box center [16, 14] width 13 height 13
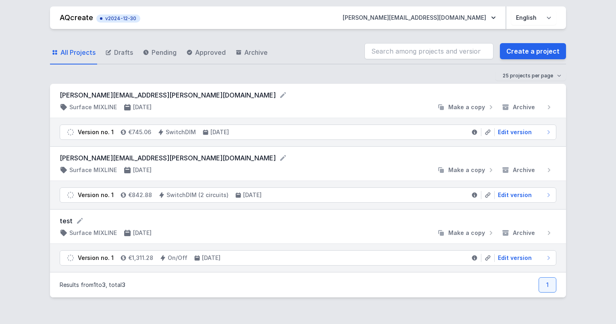
click at [15, 13] on div "AQcreate v2024-12-30 [PERSON_NAME][EMAIL_ADDRESS][DOMAIN_NAME] Polski English A…" at bounding box center [308, 162] width 616 height 324
select select "3"
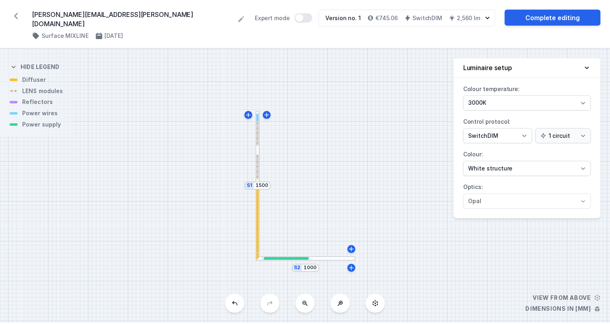
scroll to position [61, 0]
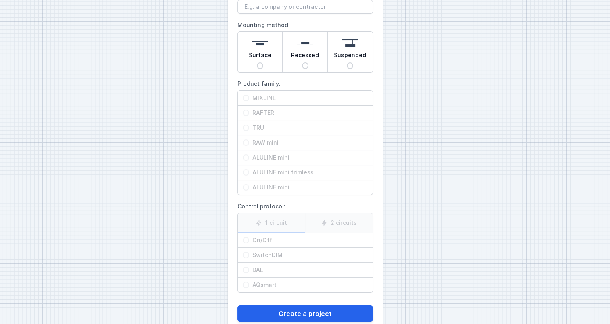
click at [250, 111] on label "RAFTER" at bounding box center [305, 113] width 135 height 15
click at [247, 56] on div "Surface" at bounding box center [260, 52] width 45 height 40
click at [257, 63] on input "Surface" at bounding box center [260, 66] width 6 height 6
radio input "true"
click at [247, 113] on input "RAFTER" at bounding box center [246, 113] width 6 height 6
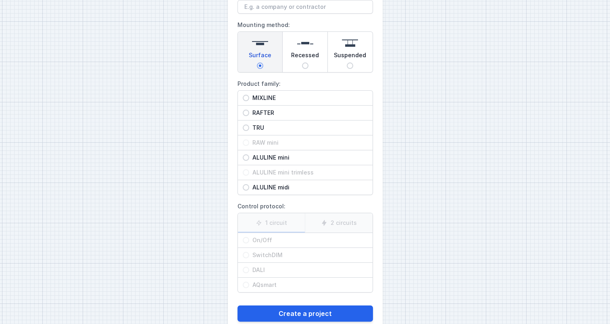
radio input "true"
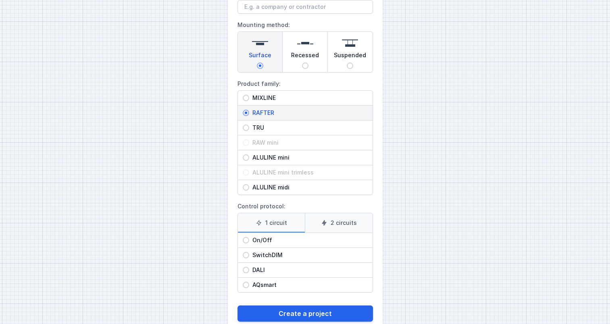
click at [276, 218] on label "1 circuit" at bounding box center [271, 222] width 67 height 19
click at [0, 0] on input "1 circuit" at bounding box center [0, 0] width 0 height 0
click at [265, 225] on label "1 circuit" at bounding box center [271, 222] width 67 height 19
click at [0, 0] on input "1 circuit" at bounding box center [0, 0] width 0 height 0
click at [261, 255] on span "SwitchDIM" at bounding box center [308, 255] width 119 height 8
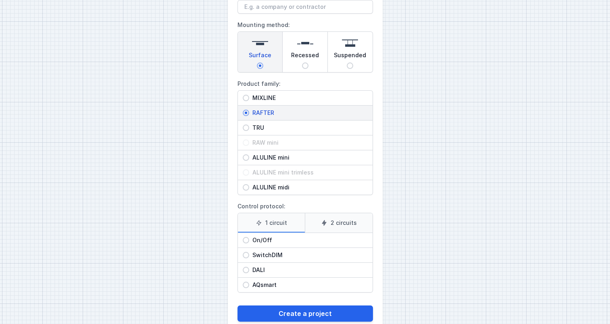
click at [249, 255] on input "SwitchDIM" at bounding box center [246, 255] width 6 height 6
radio input "true"
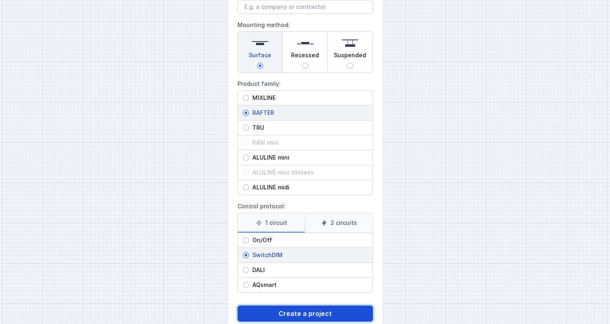
click at [280, 310] on button "Create a project" at bounding box center [306, 314] width 136 height 16
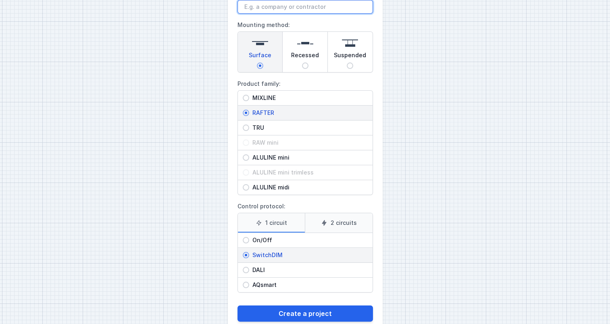
click at [244, 2] on input "Project name:" at bounding box center [306, 7] width 136 height 14
type input "[PERSON_NAME][EMAIL_ADDRESS][PERSON_NAME][DOMAIN_NAME]"
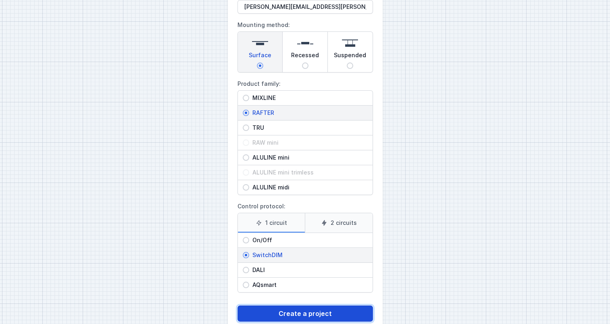
click at [297, 308] on button "Create a project" at bounding box center [306, 314] width 136 height 16
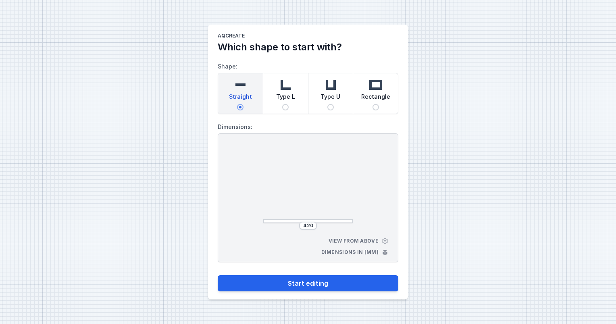
click at [240, 83] on img at bounding box center [240, 85] width 16 height 16
click at [240, 104] on input "Straight" at bounding box center [240, 107] width 6 height 6
click at [280, 80] on img at bounding box center [286, 85] width 16 height 16
click at [282, 104] on input "Type L" at bounding box center [285, 107] width 6 height 6
radio input "true"
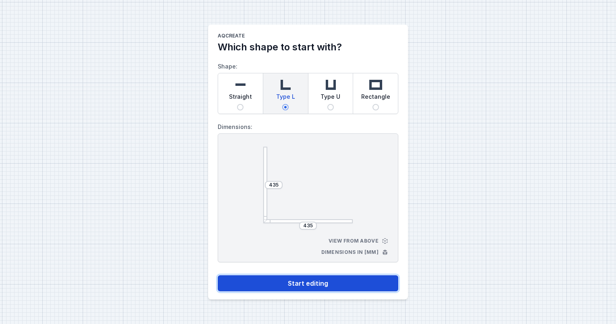
click at [337, 285] on button "Start editing" at bounding box center [308, 284] width 181 height 16
select select "M"
select select "3000"
select select "3"
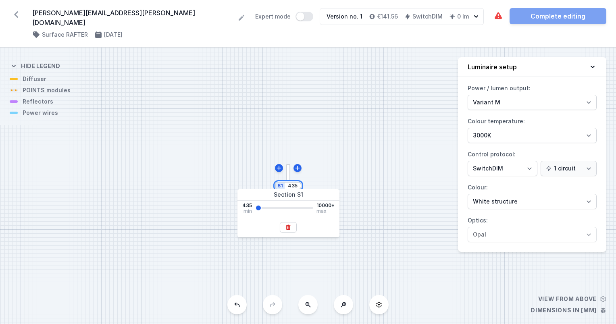
click at [290, 183] on input "435" at bounding box center [292, 186] width 13 height 6
drag, startPoint x: 298, startPoint y: 180, endPoint x: 286, endPoint y: 184, distance: 12.0
click at [286, 184] on input "435" at bounding box center [292, 186] width 13 height 6
type input "1500"
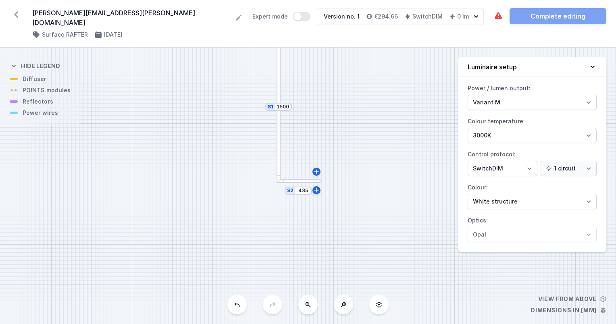
drag, startPoint x: 216, startPoint y: 195, endPoint x: 210, endPoint y: 163, distance: 32.5
click at [210, 163] on div "S2 435 S1 1500" at bounding box center [308, 186] width 616 height 277
click at [302, 175] on input "435" at bounding box center [303, 178] width 13 height 6
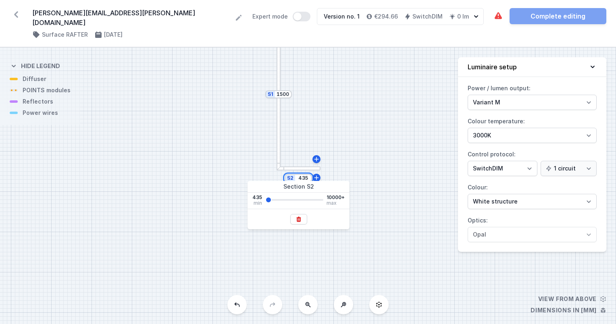
click at [302, 175] on input "435" at bounding box center [303, 178] width 13 height 6
type input "1500"
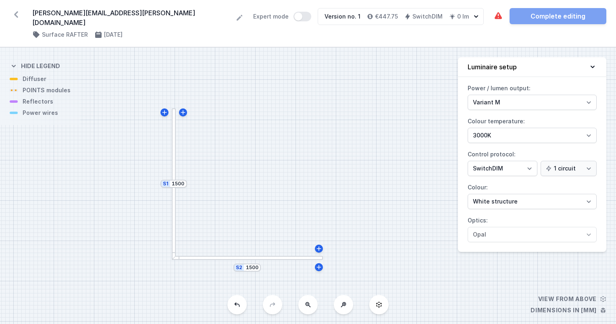
drag, startPoint x: 157, startPoint y: 205, endPoint x: 169, endPoint y: 328, distance: 123.6
click at [169, 324] on html "[PERSON_NAME][EMAIL_ADDRESS][PERSON_NAME][DOMAIN_NAME] ( 11568 /v 1 ) Surface R…" at bounding box center [308, 162] width 616 height 324
click at [176, 154] on div at bounding box center [177, 188] width 4 height 151
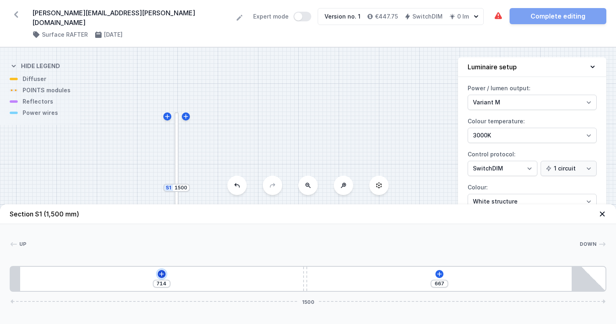
click at [160, 274] on icon at bounding box center [162, 274] width 6 height 6
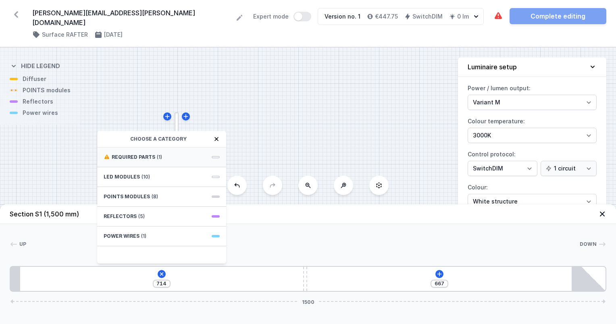
click at [128, 157] on span "Required parts" at bounding box center [134, 157] width 44 height 6
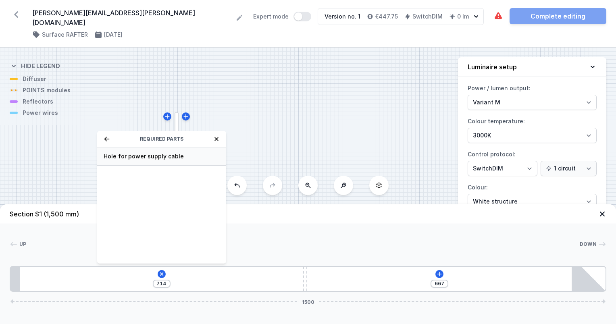
click at [141, 158] on span "Hole for power supply cable" at bounding box center [162, 156] width 116 height 8
type input "634"
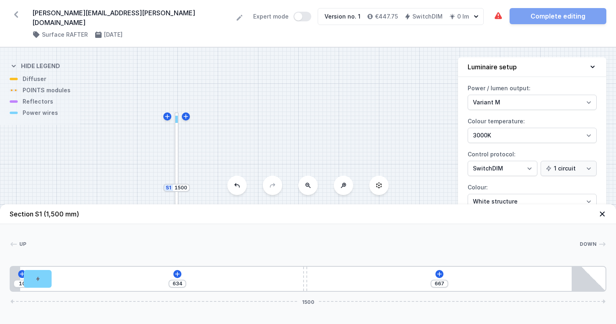
click at [177, 172] on div at bounding box center [177, 188] width 4 height 151
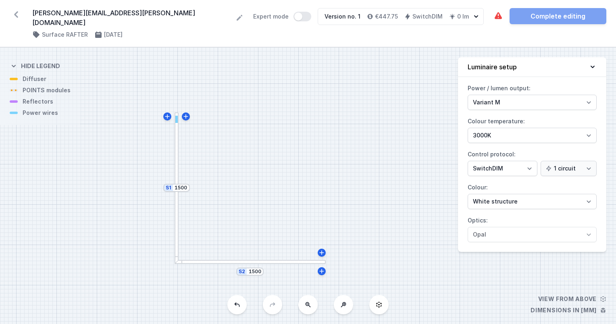
click at [176, 172] on div at bounding box center [177, 188] width 4 height 151
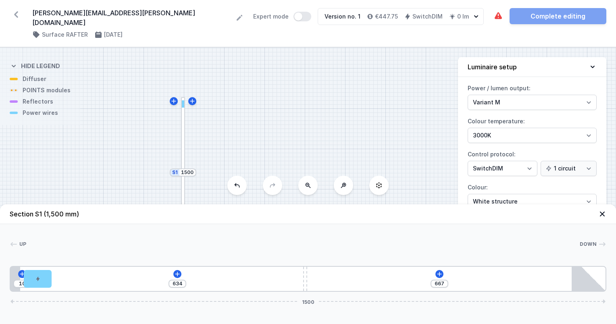
drag, startPoint x: 204, startPoint y: 164, endPoint x: 213, endPoint y: 142, distance: 23.4
click at [213, 142] on div "S2 1500 S1 1500" at bounding box center [308, 186] width 616 height 277
click at [176, 273] on icon at bounding box center [177, 274] width 6 height 6
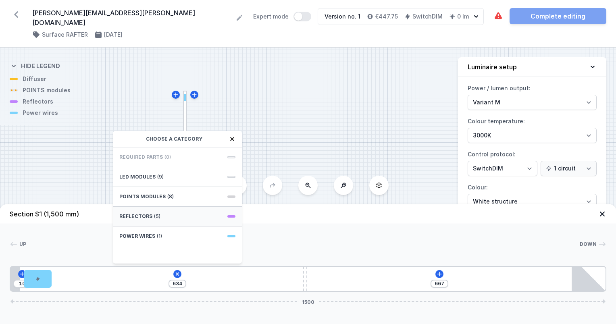
click at [133, 211] on div "Reflectors (5)" at bounding box center [177, 217] width 129 height 20
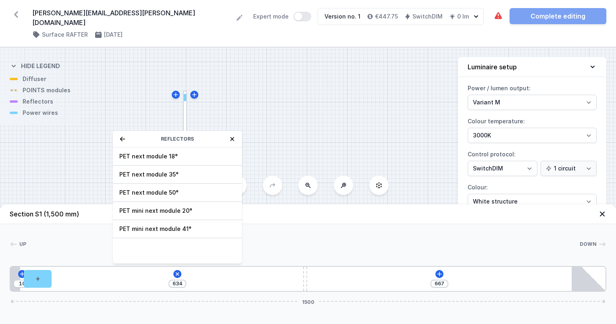
click at [139, 174] on span "PET next module 35°" at bounding box center [177, 175] width 116 height 8
type input "564"
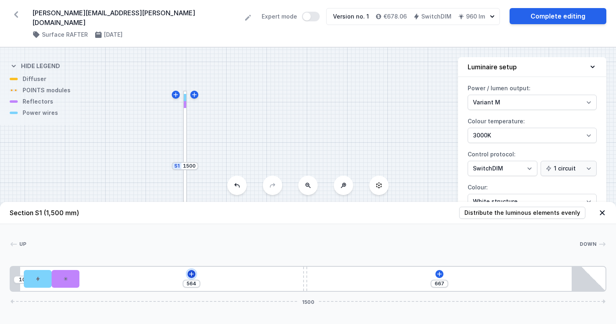
click at [192, 273] on icon at bounding box center [191, 274] width 4 height 4
click at [74, 279] on div at bounding box center [66, 279] width 28 height 18
select select "2238"
click at [64, 254] on icon at bounding box center [65, 256] width 6 height 6
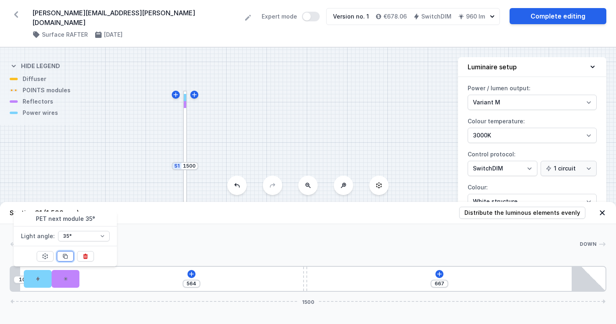
type input "494"
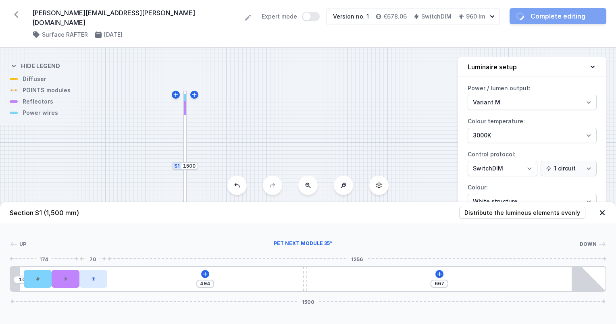
click at [92, 274] on div at bounding box center [93, 279] width 28 height 18
select select "2238"
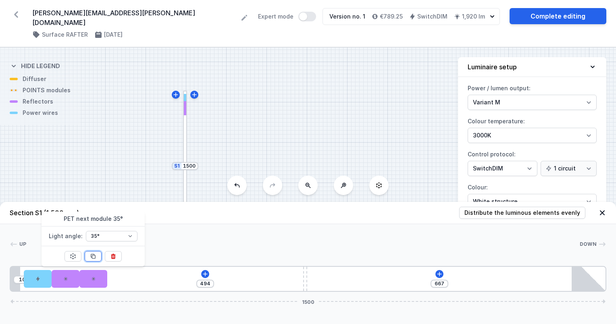
click at [92, 256] on icon at bounding box center [93, 256] width 6 height 6
click at [126, 278] on div at bounding box center [121, 279] width 28 height 18
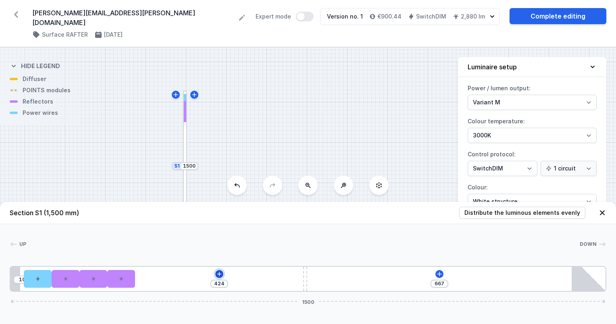
click at [218, 272] on icon at bounding box center [219, 274] width 6 height 6
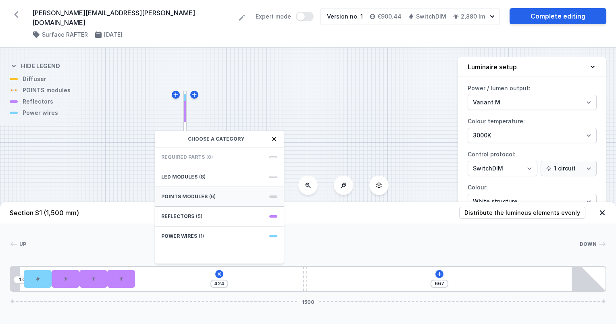
click at [202, 194] on span "POINTS modules" at bounding box center [184, 197] width 46 height 6
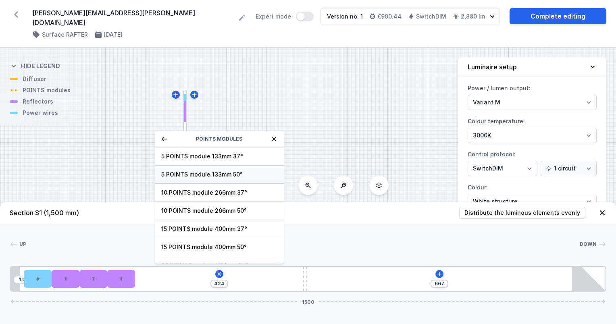
click at [190, 175] on span "5 POINTS module 133mm 50°" at bounding box center [219, 175] width 116 height 8
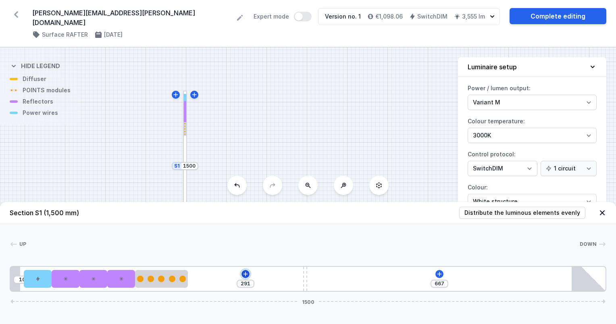
click at [244, 273] on icon at bounding box center [245, 274] width 6 height 6
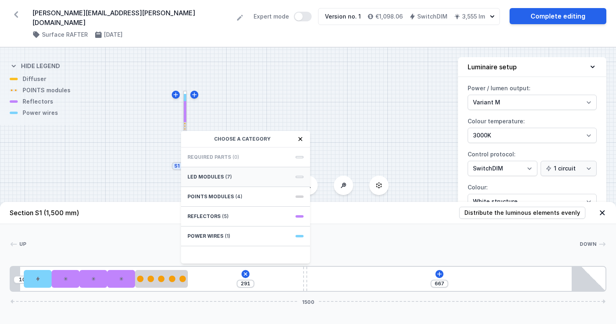
click at [201, 179] on span "LED modules" at bounding box center [206, 177] width 36 height 6
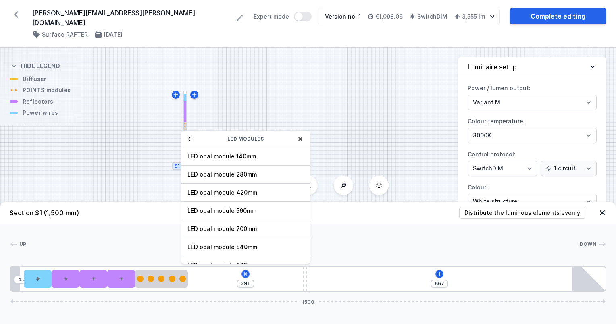
click at [301, 137] on icon at bounding box center [300, 139] width 6 height 6
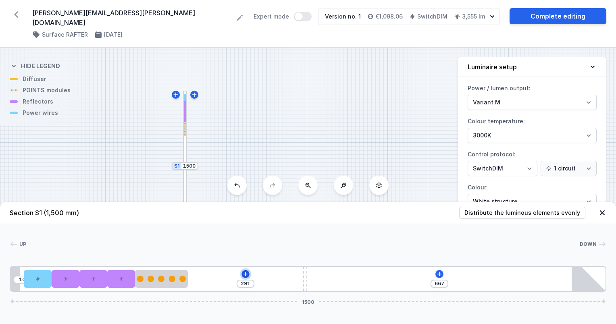
click at [246, 274] on icon at bounding box center [245, 274] width 4 height 4
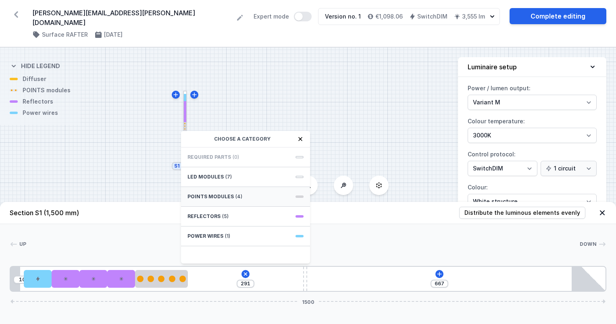
click at [215, 196] on span "POINTS modules" at bounding box center [211, 197] width 46 height 6
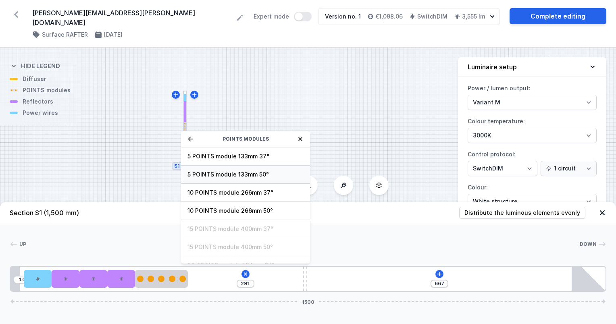
click at [200, 174] on span "5 POINTS module 133mm 50°" at bounding box center [246, 175] width 116 height 8
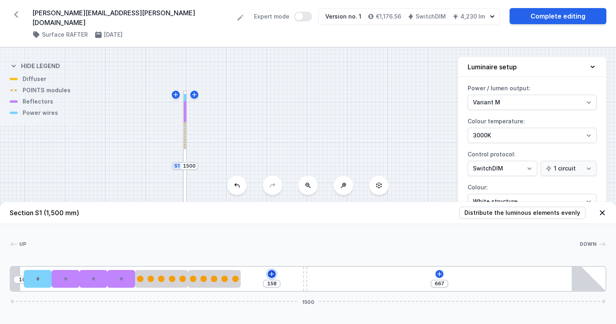
click at [273, 273] on icon at bounding box center [272, 274] width 6 height 6
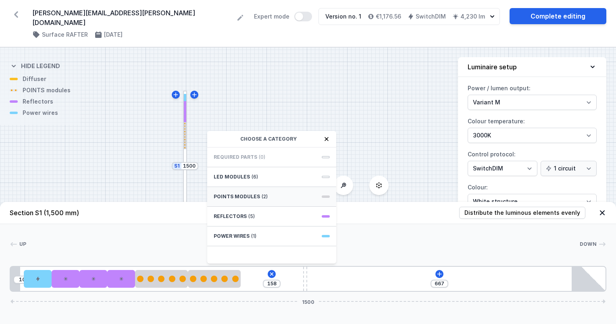
click at [249, 198] on span "POINTS modules" at bounding box center [237, 197] width 46 height 6
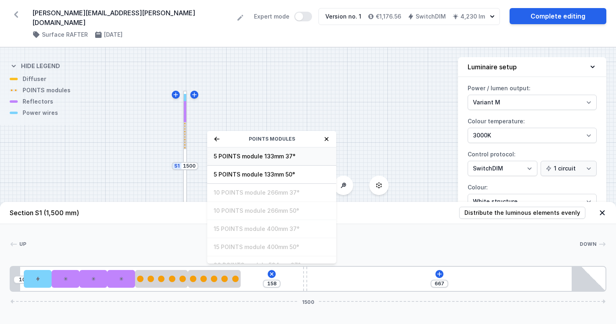
click at [238, 161] on div "5 POINTS module 133mm 37°" at bounding box center [271, 157] width 129 height 18
type input "25"
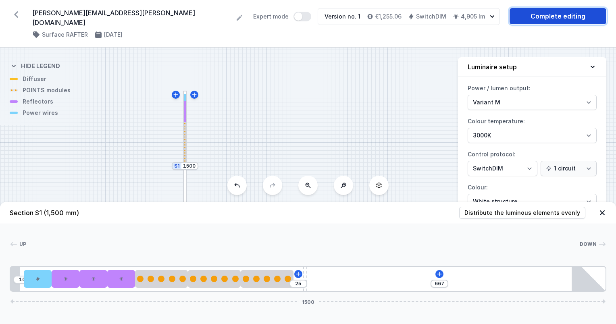
click at [572, 15] on link "Complete editing" at bounding box center [558, 16] width 97 height 16
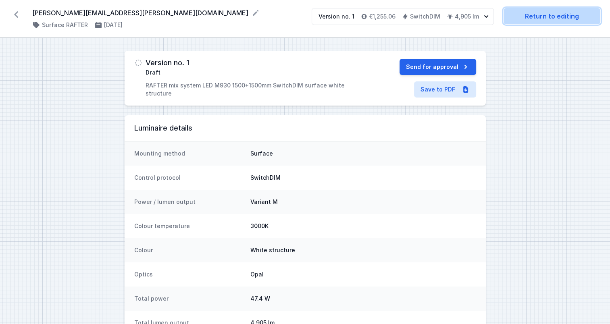
click at [558, 18] on link "Return to editing" at bounding box center [552, 16] width 97 height 16
select select "M"
select select "3000"
select select "3"
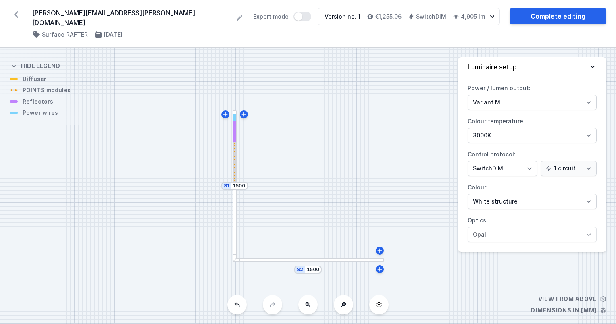
click at [428, 67] on div "S2 1500 S1 1500" at bounding box center [308, 186] width 616 height 277
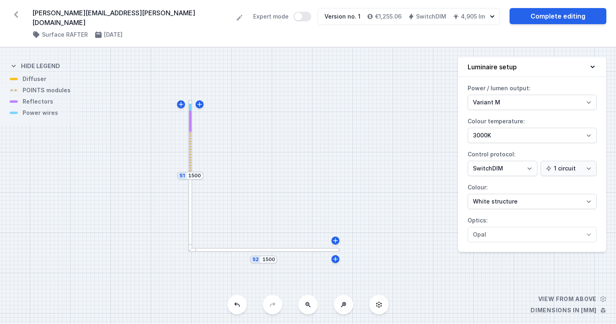
drag, startPoint x: 428, startPoint y: 67, endPoint x: 384, endPoint y: 56, distance: 45.5
click at [384, 56] on div "S2 1500 S1 1500" at bounding box center [308, 186] width 616 height 277
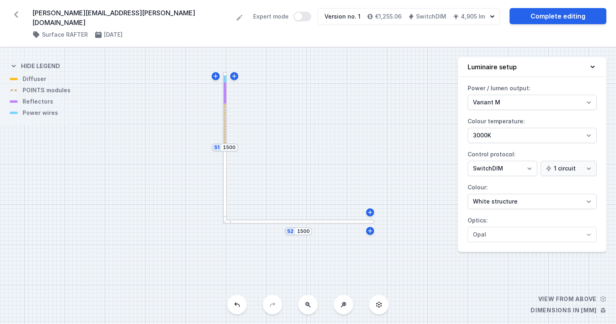
drag, startPoint x: 340, startPoint y: 137, endPoint x: 373, endPoint y: 109, distance: 42.9
click at [373, 109] on div "S2 1500 S1 1500" at bounding box center [308, 186] width 616 height 277
